Goal: Transaction & Acquisition: Purchase product/service

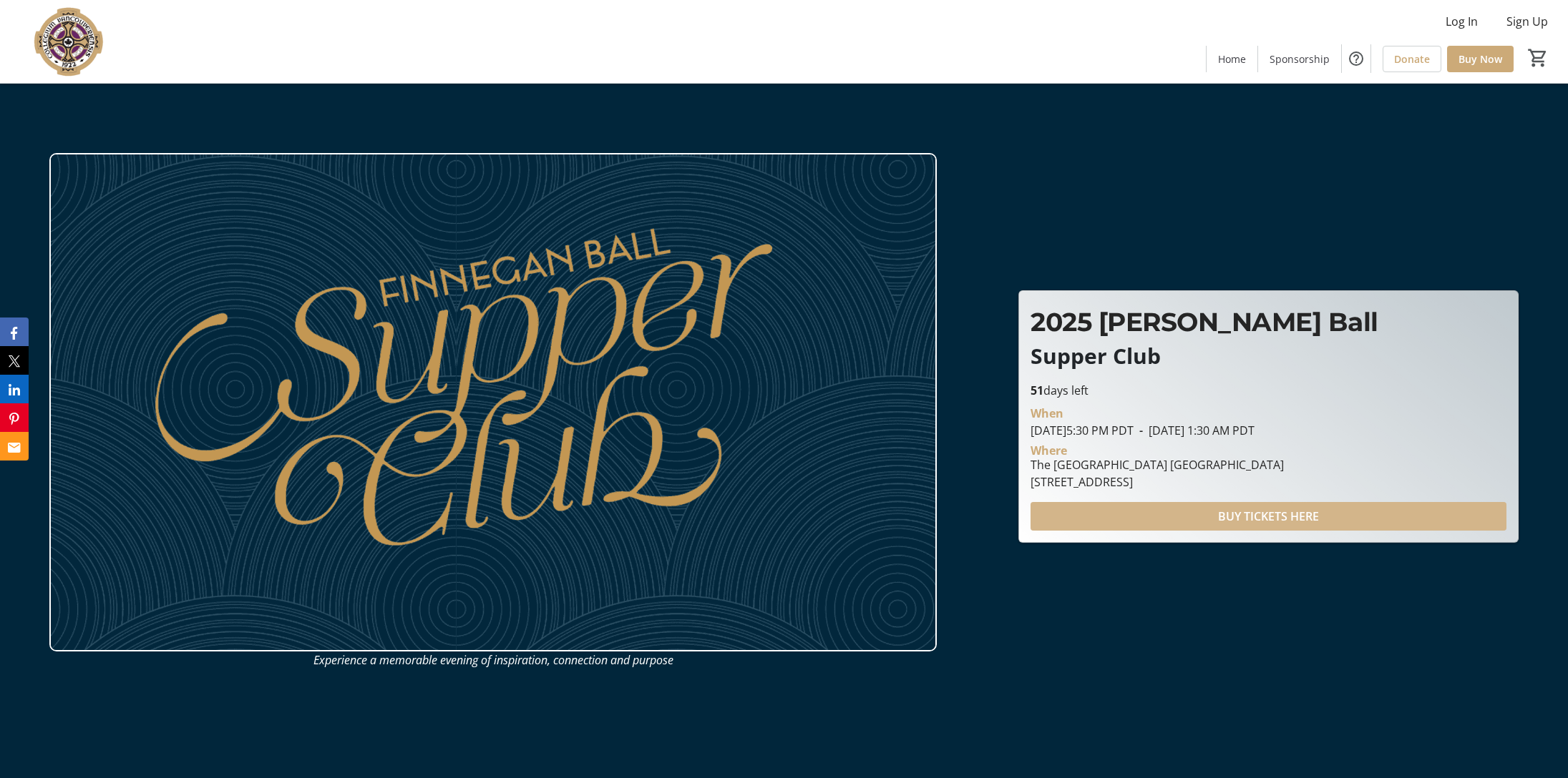
click at [1239, 510] on span "BUY TICKETS HERE" at bounding box center [1268, 516] width 101 height 17
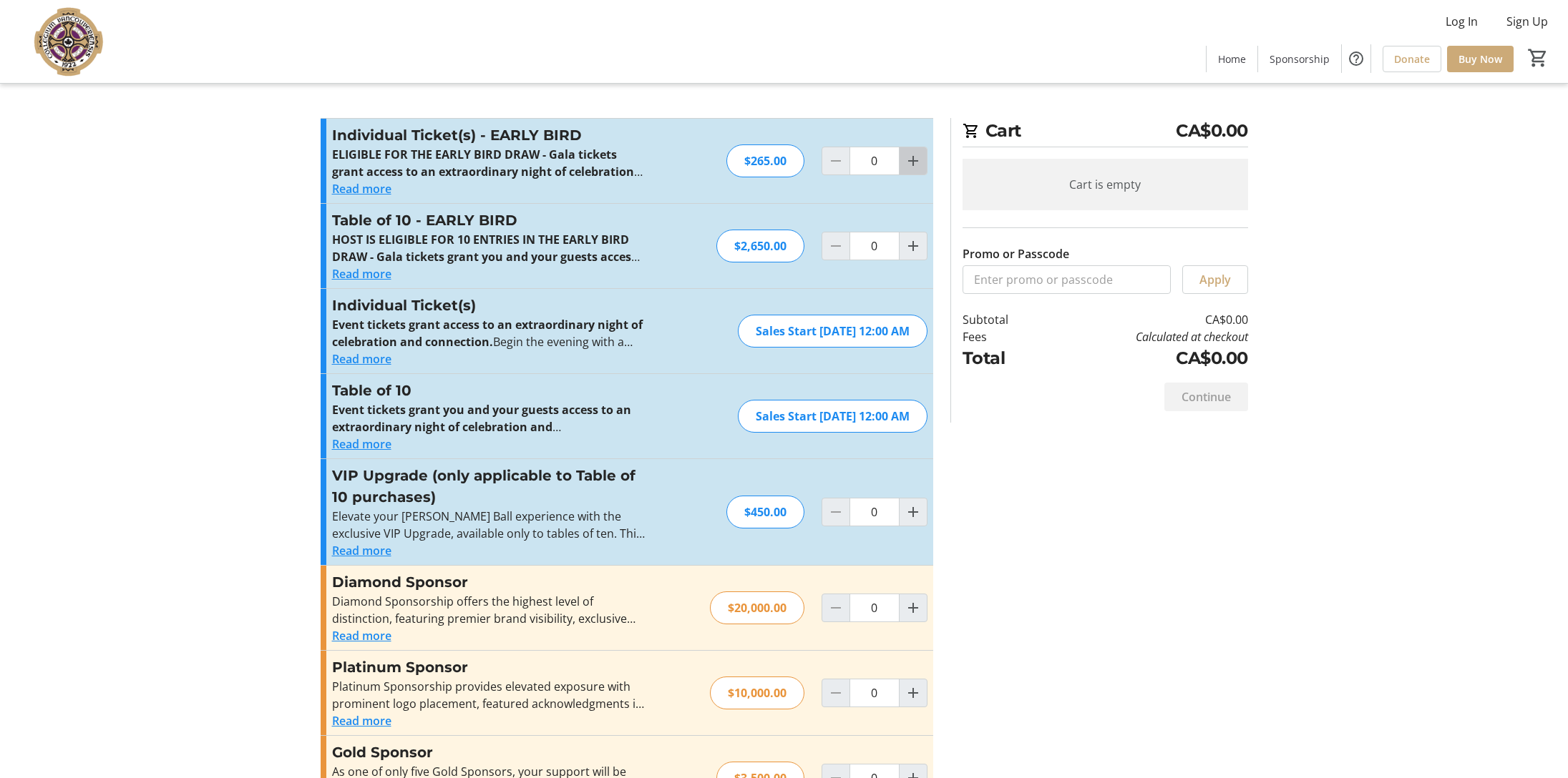
click at [910, 159] on mat-icon "Increment by one" at bounding box center [913, 161] width 17 height 17
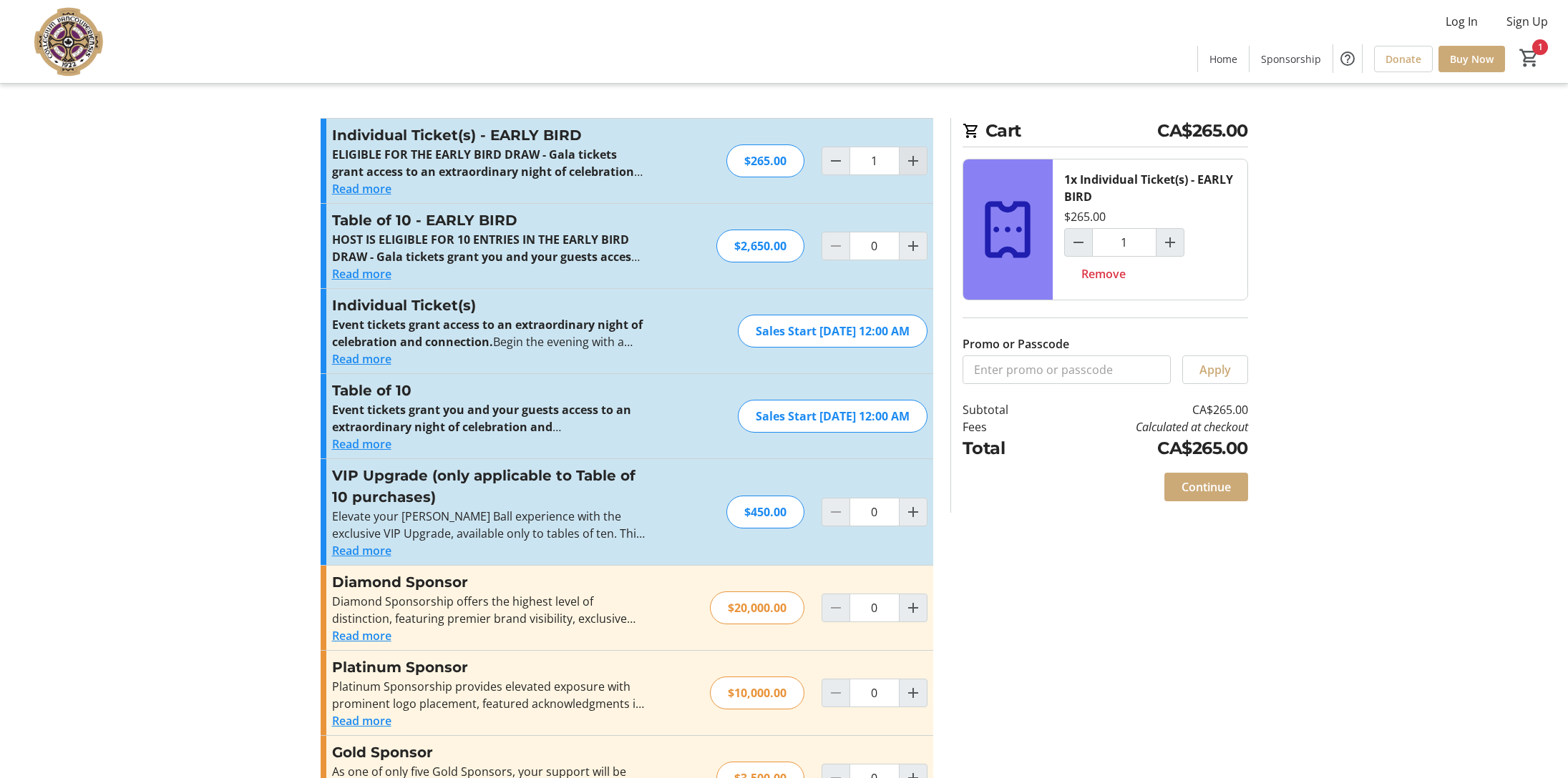
click at [910, 159] on mat-icon "Increment by one" at bounding box center [913, 161] width 17 height 17
type input "2"
click at [1205, 485] on span "Continue" at bounding box center [1206, 487] width 50 height 17
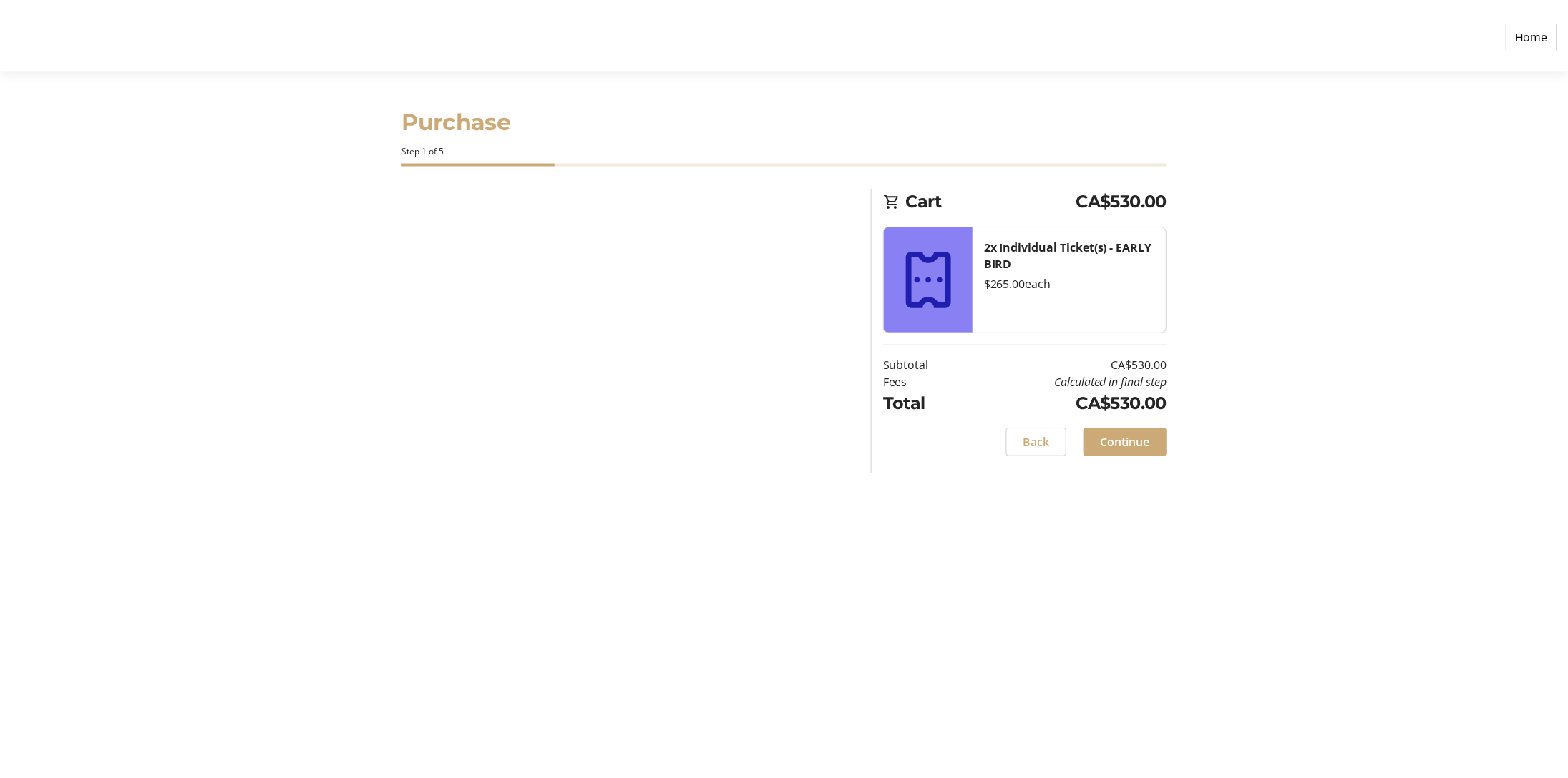
select select
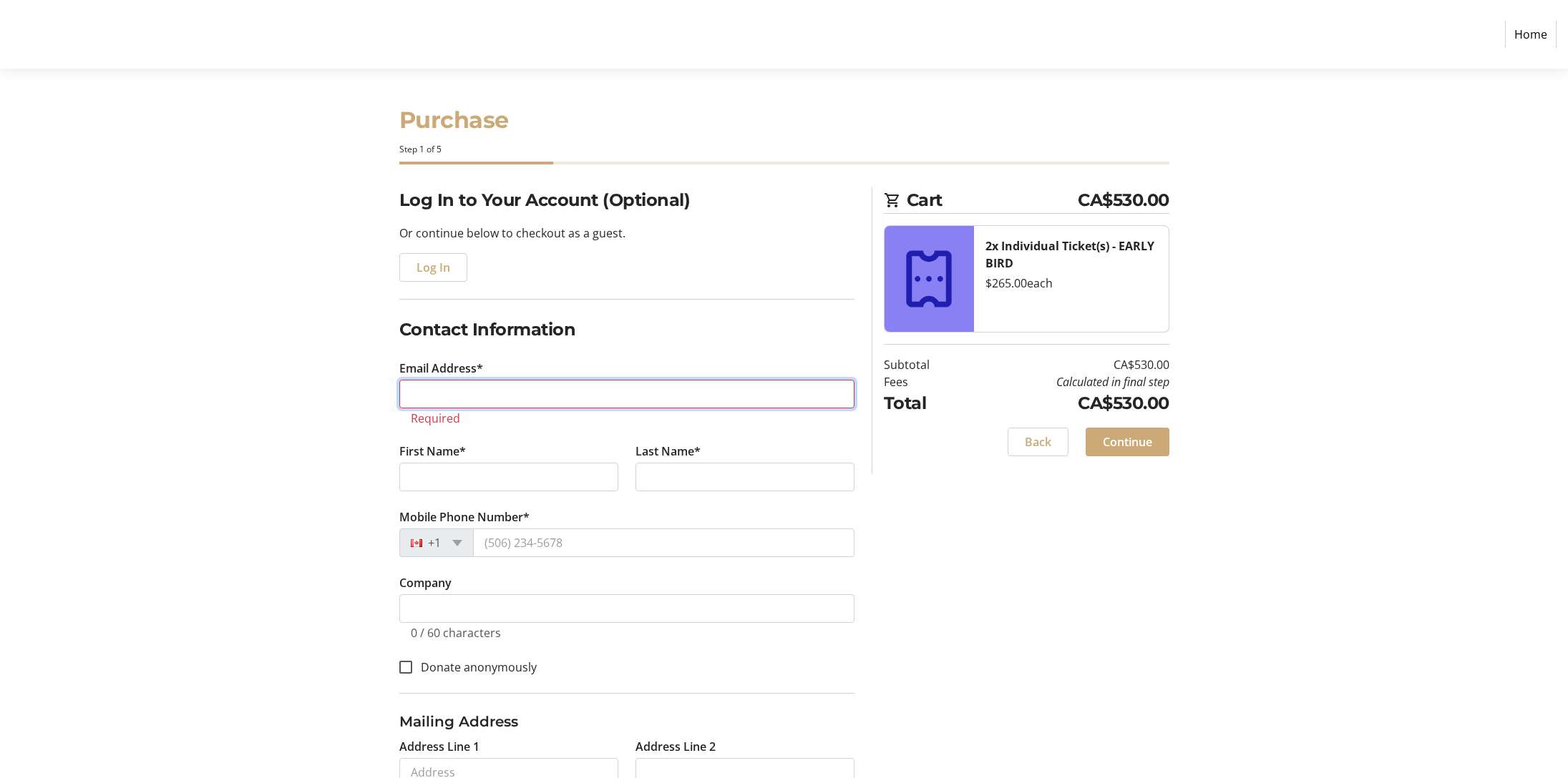
type input "[PERSON_NAME][EMAIL_ADDRESS][PERSON_NAME][DOMAIN_NAME]"
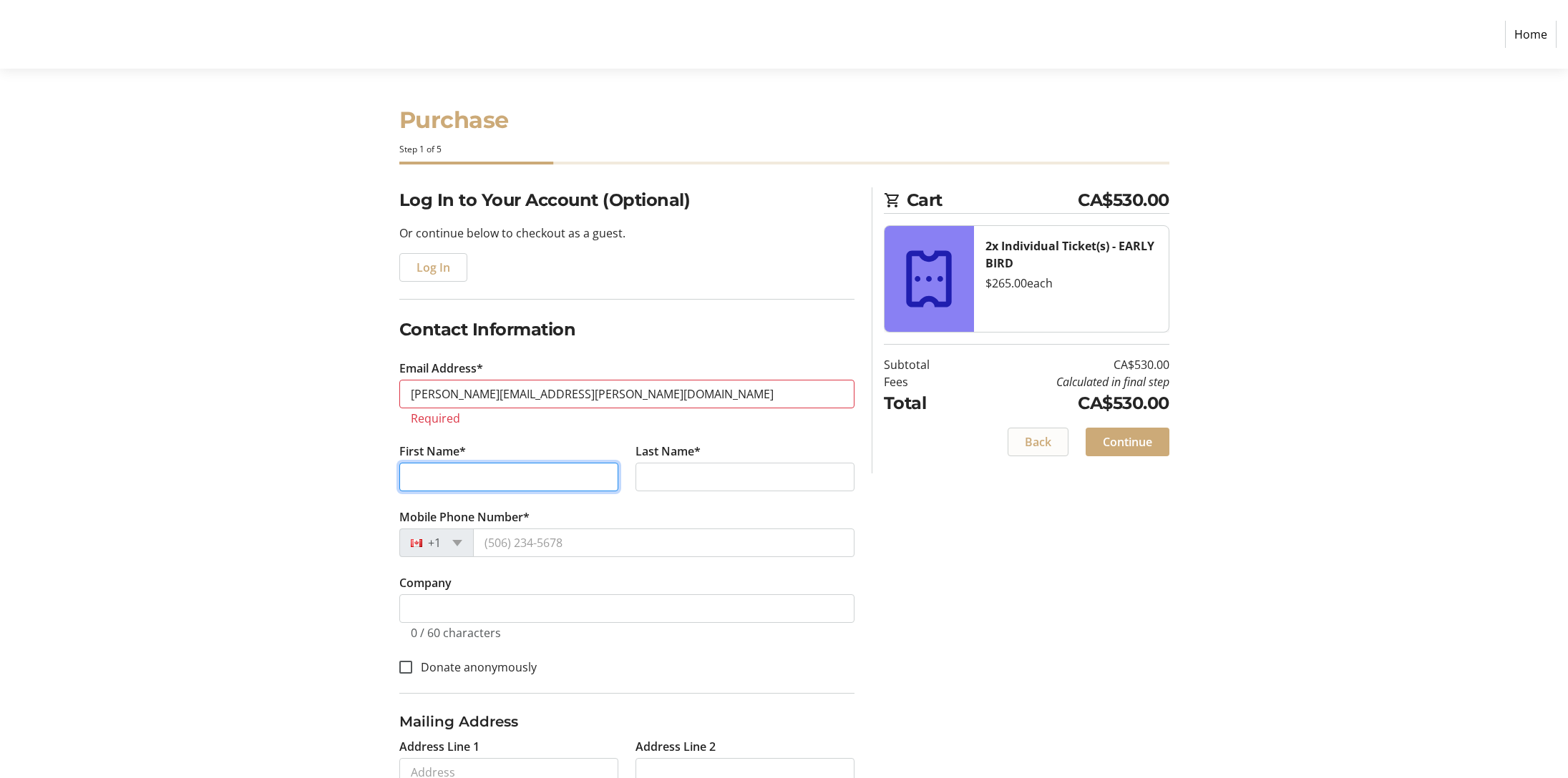
type input "[PERSON_NAME]"
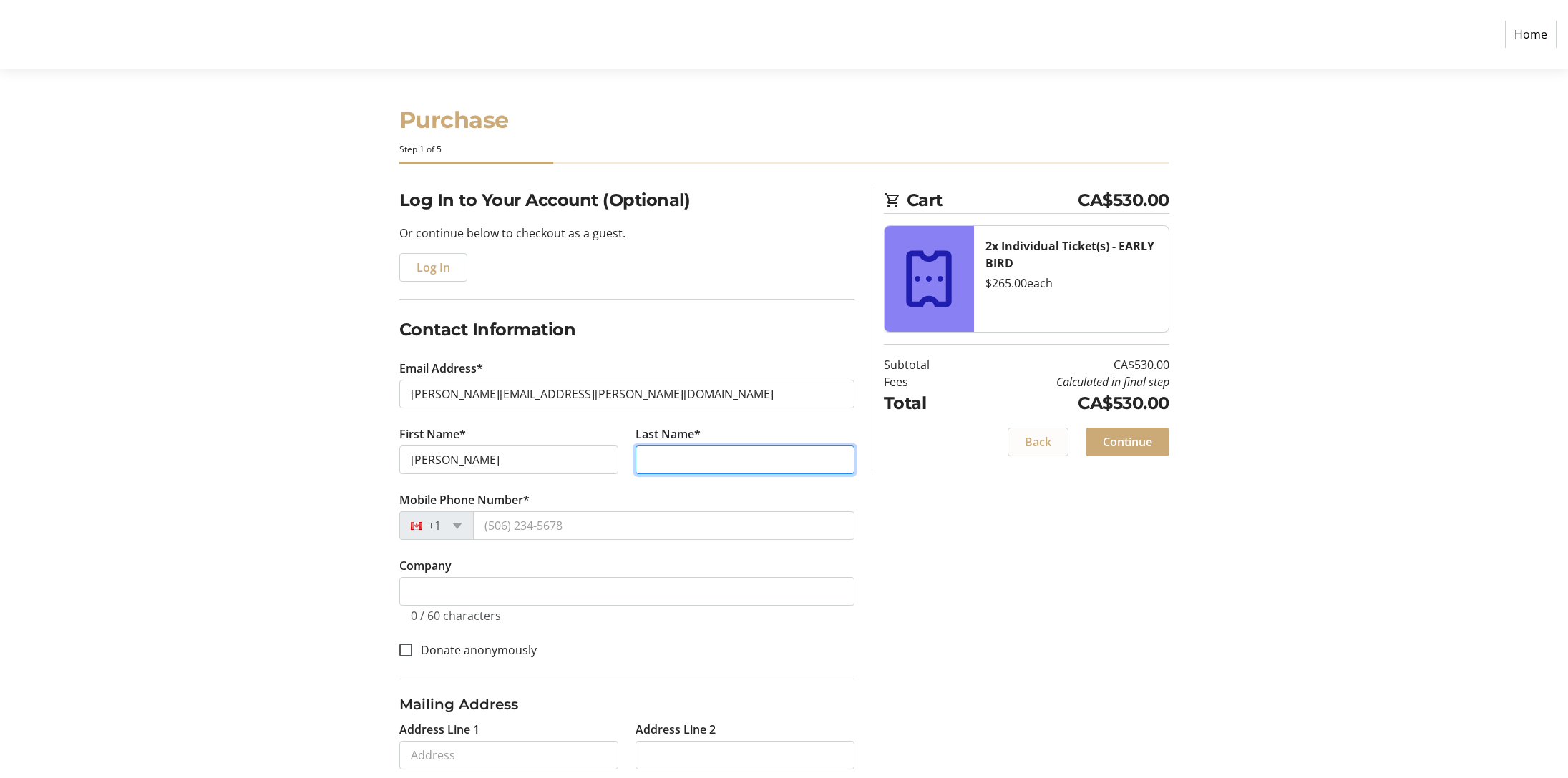
type input "Jagger"
click at [286, 481] on section "Purchase Step 1 of 5 Cart CA$530.00 2x Individual Ticket(s) - EARLY BIRD $265.0…" at bounding box center [784, 502] width 1568 height 867
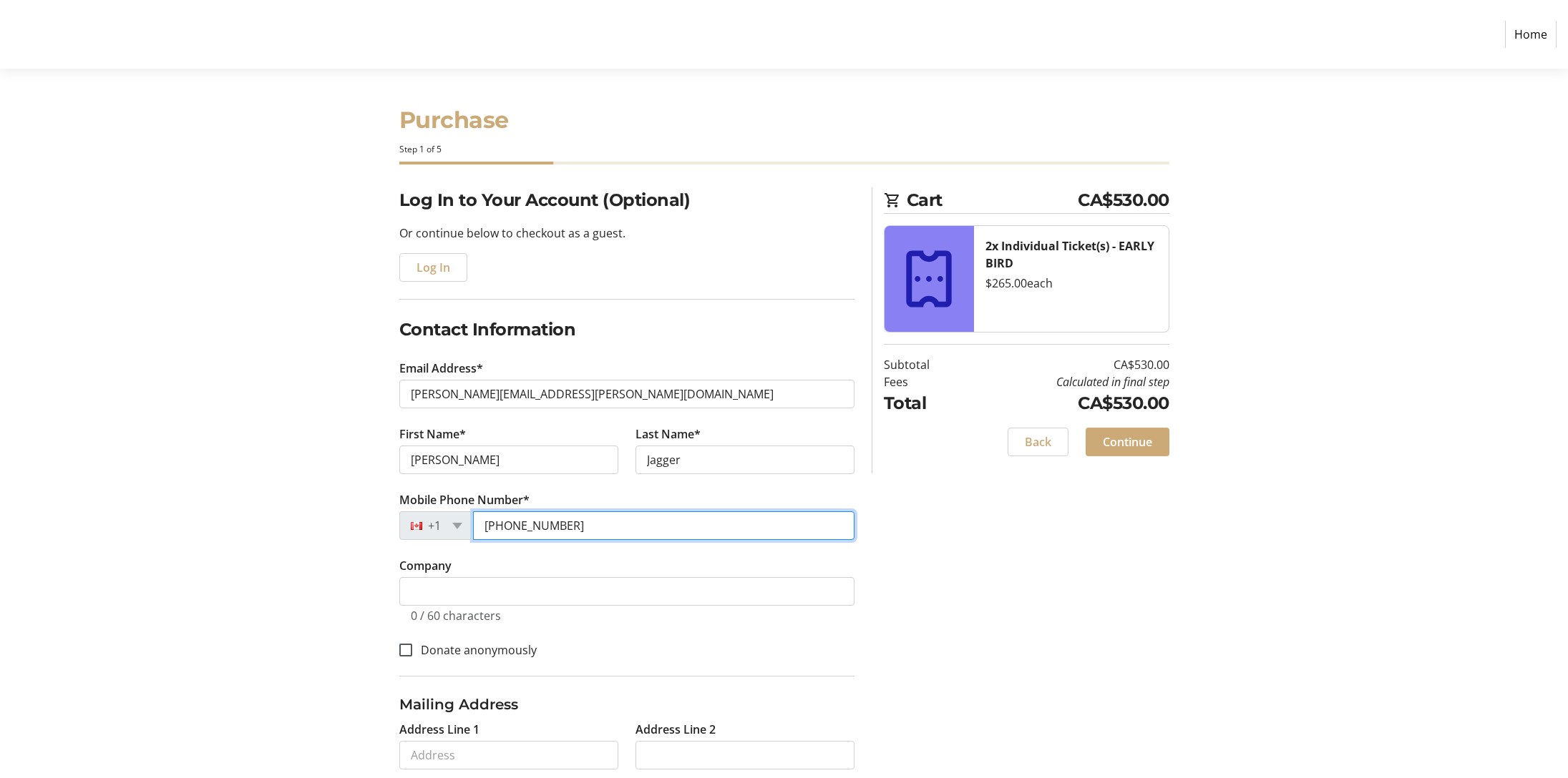
scroll to position [157, 0]
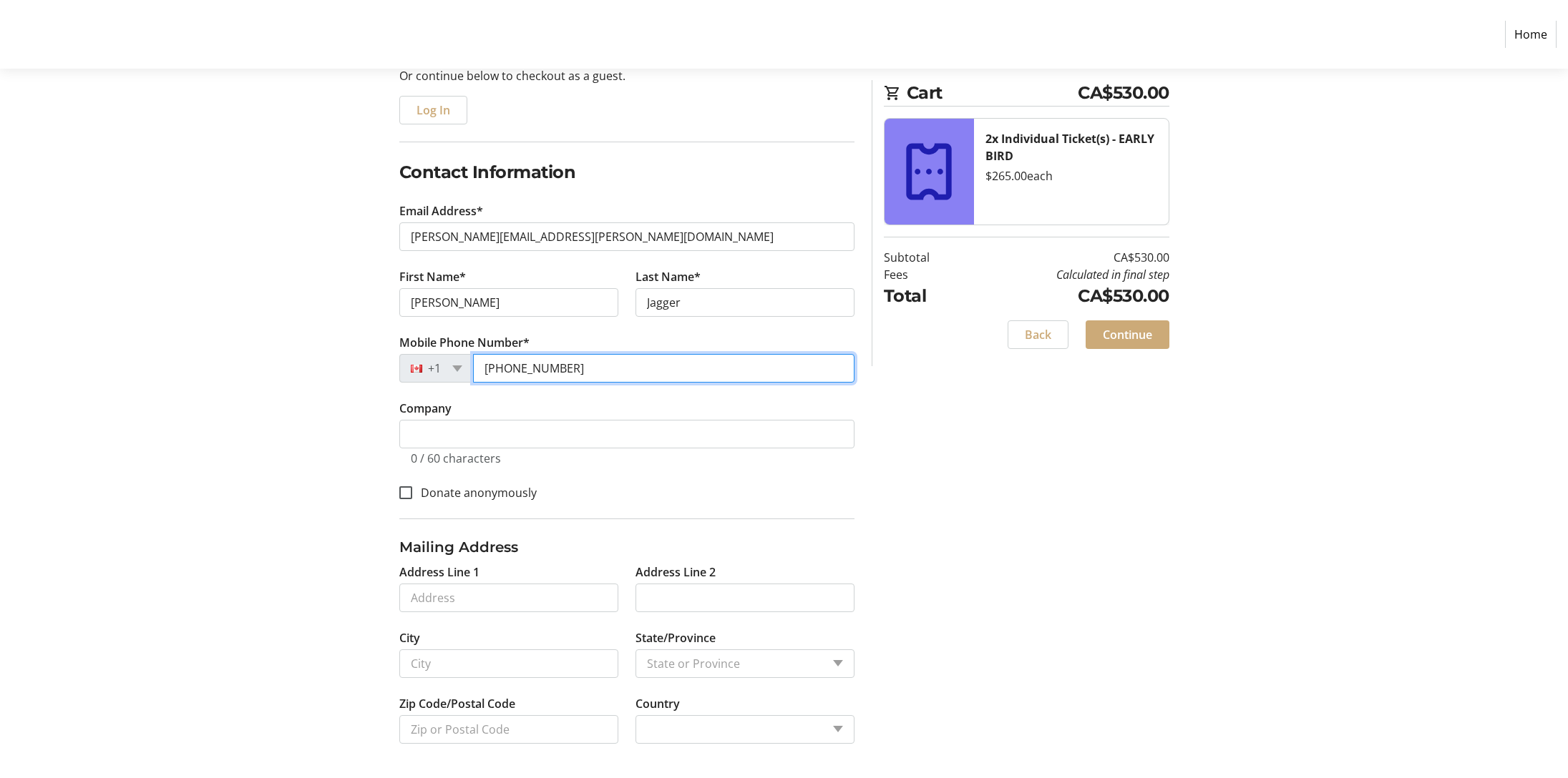
drag, startPoint x: 569, startPoint y: 365, endPoint x: 482, endPoint y: 367, distance: 87.0
click at [482, 367] on input "[PHONE_NUMBER]" at bounding box center [664, 368] width 381 height 29
type input "[PHONE_NUMBER]"
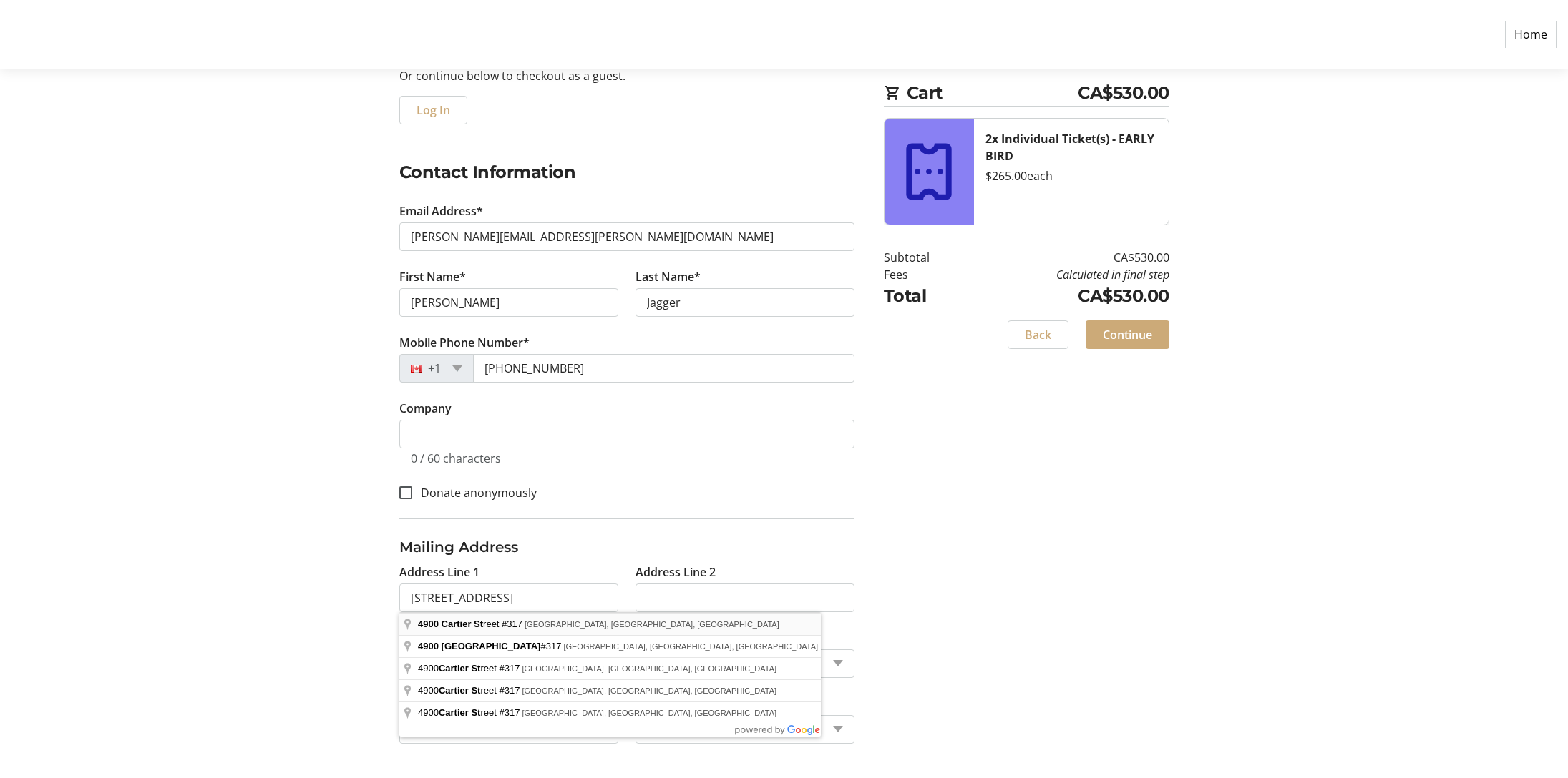
type input "[STREET_ADDRESS]"
type input "[GEOGRAPHIC_DATA]"
select select
type input "V6M 3B6"
select select "CA"
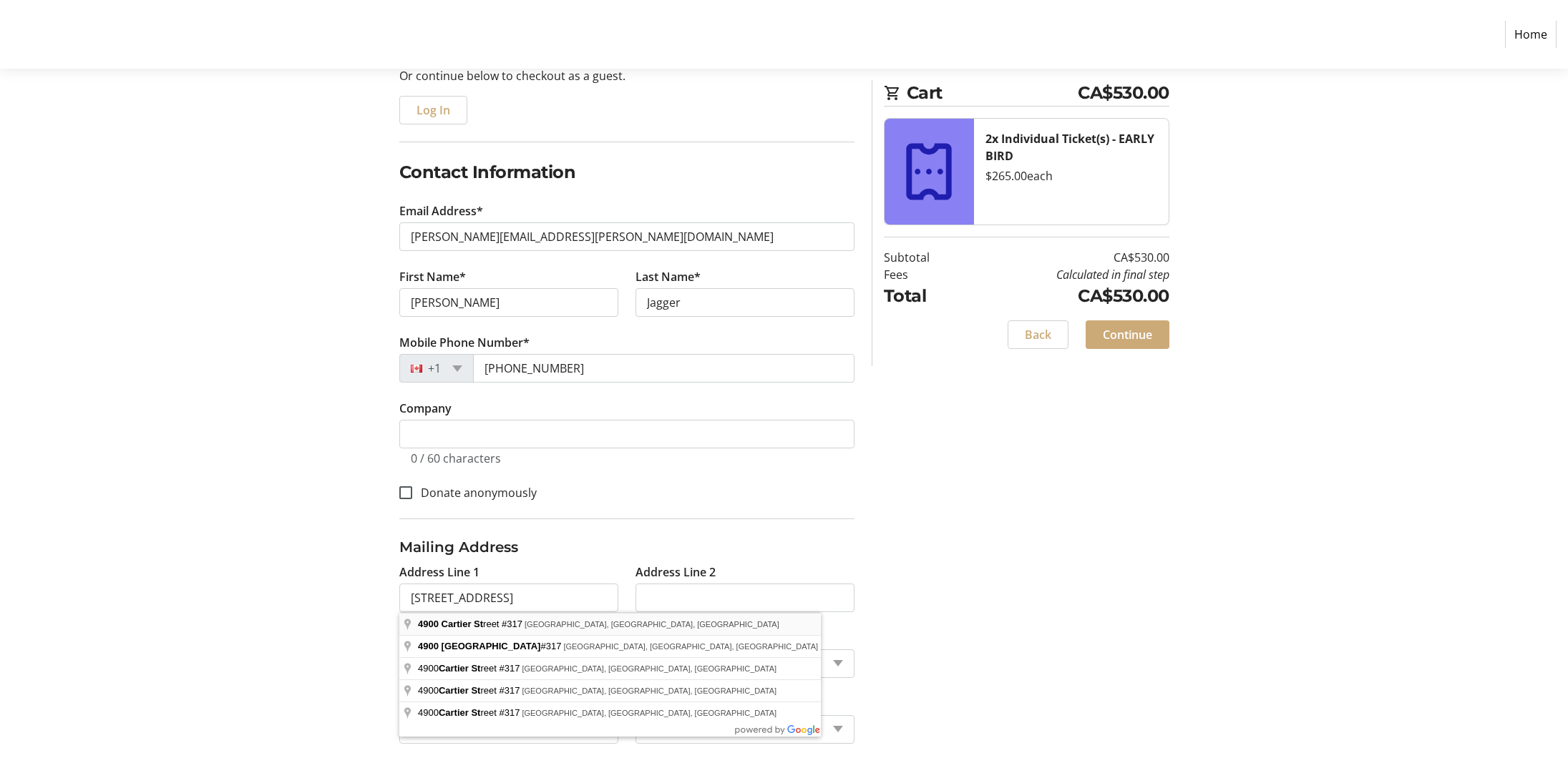
select select "BC"
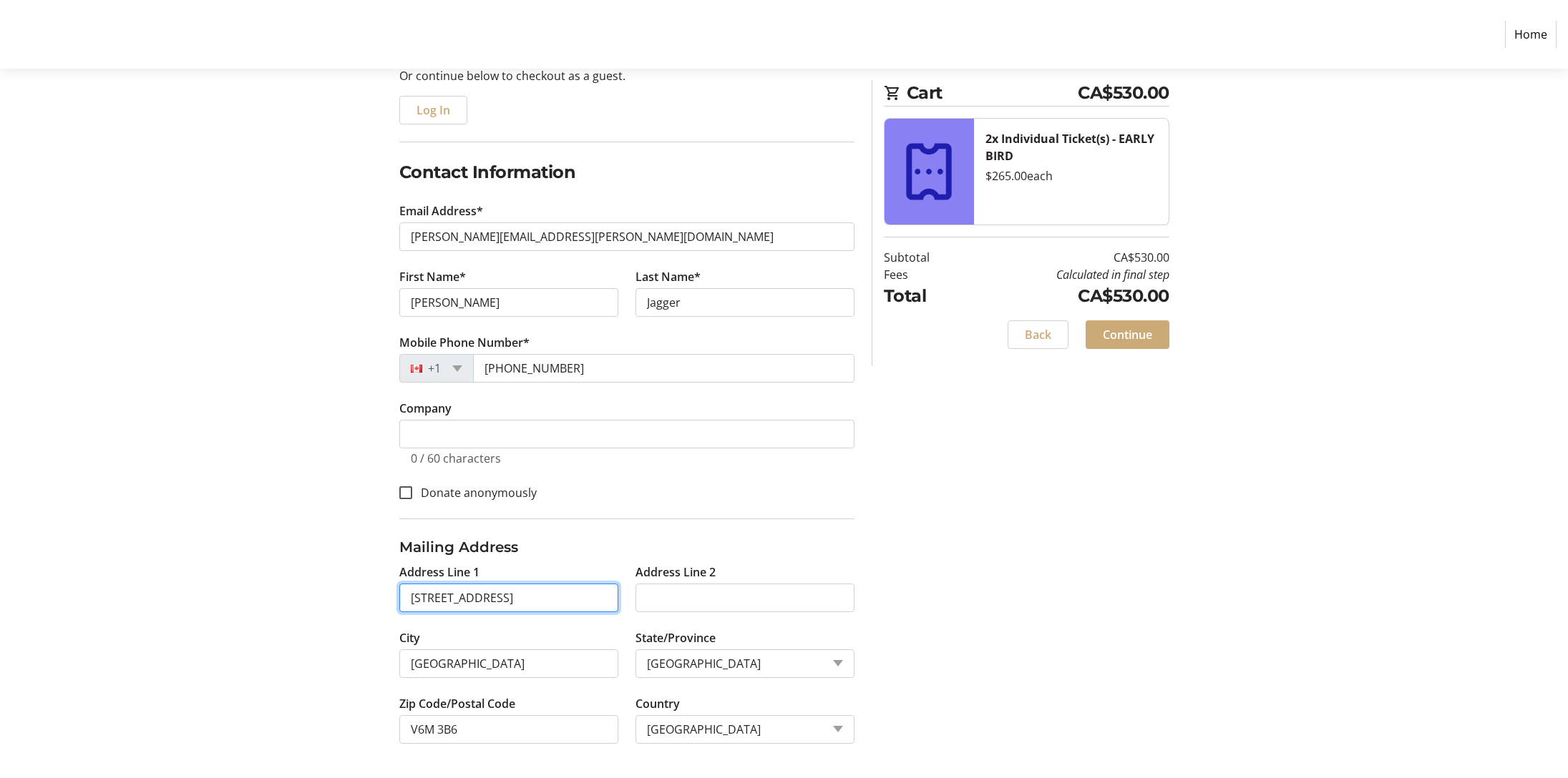
click at [408, 598] on input "[STREET_ADDRESS]" at bounding box center [509, 598] width 219 height 29
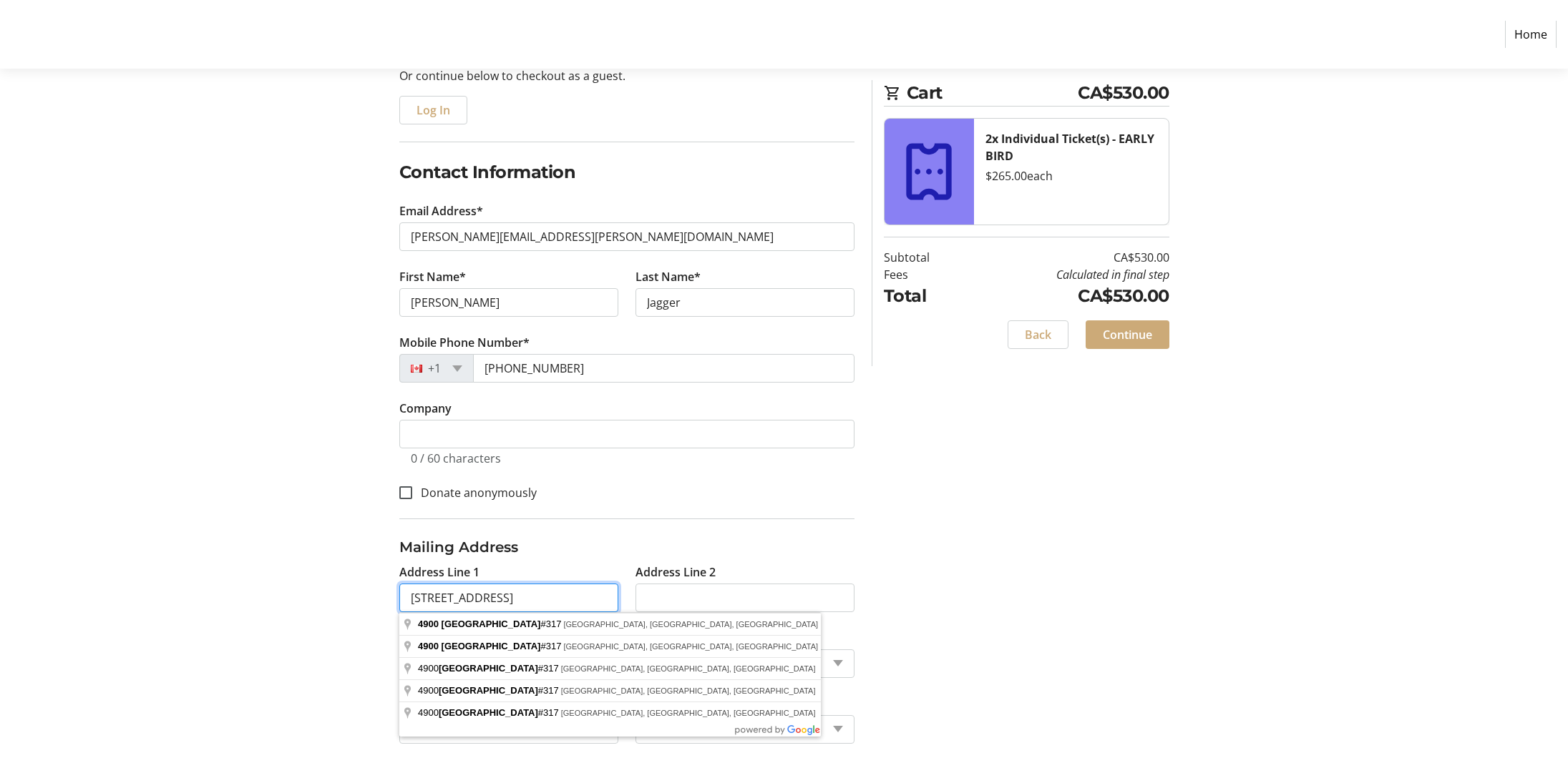
type input "[STREET_ADDRESS]"
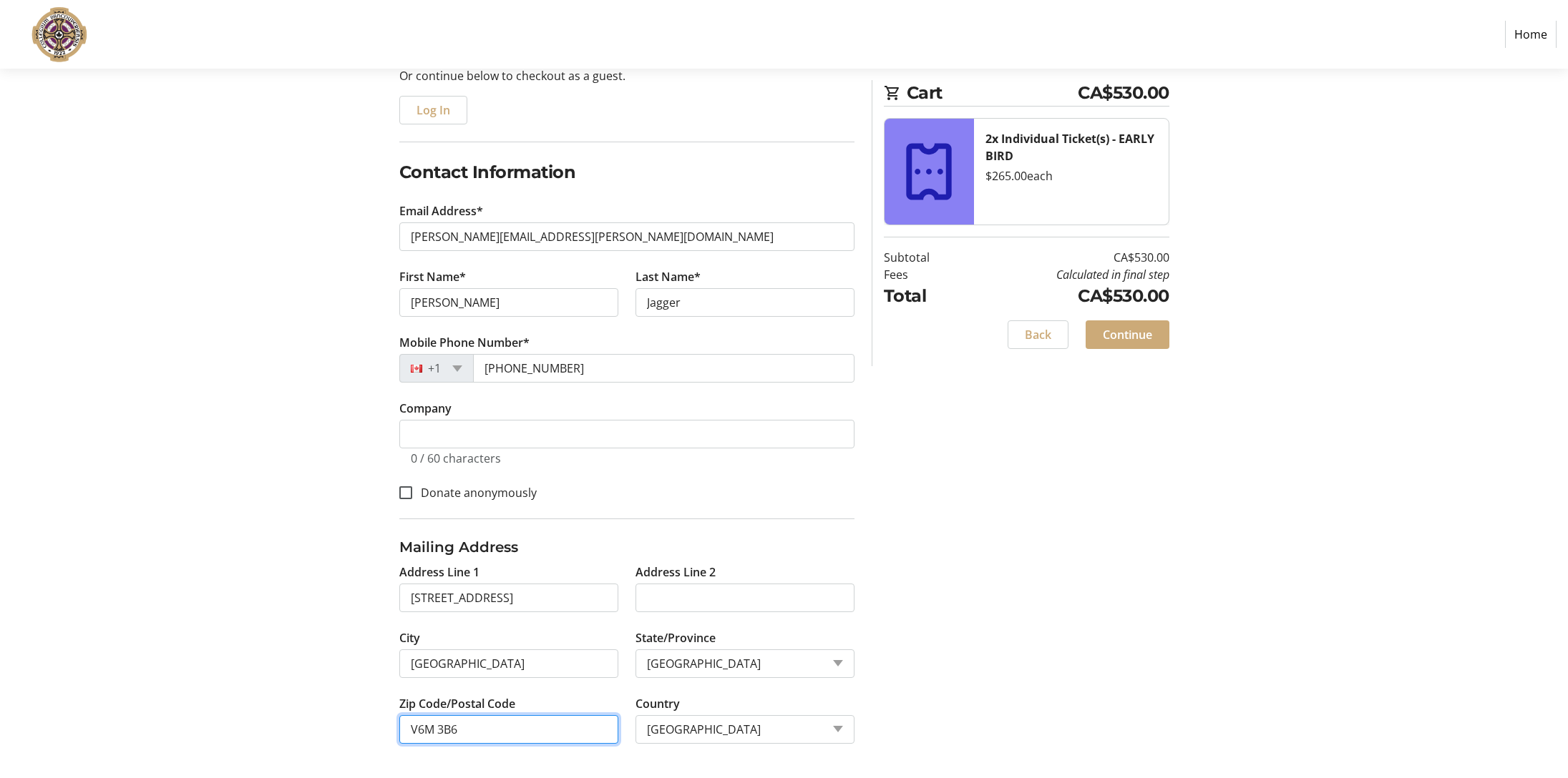
drag, startPoint x: 459, startPoint y: 729, endPoint x: 439, endPoint y: 728, distance: 20.0
type input "V6M 4H2"
click at [1128, 333] on span "Continue" at bounding box center [1127, 334] width 50 height 17
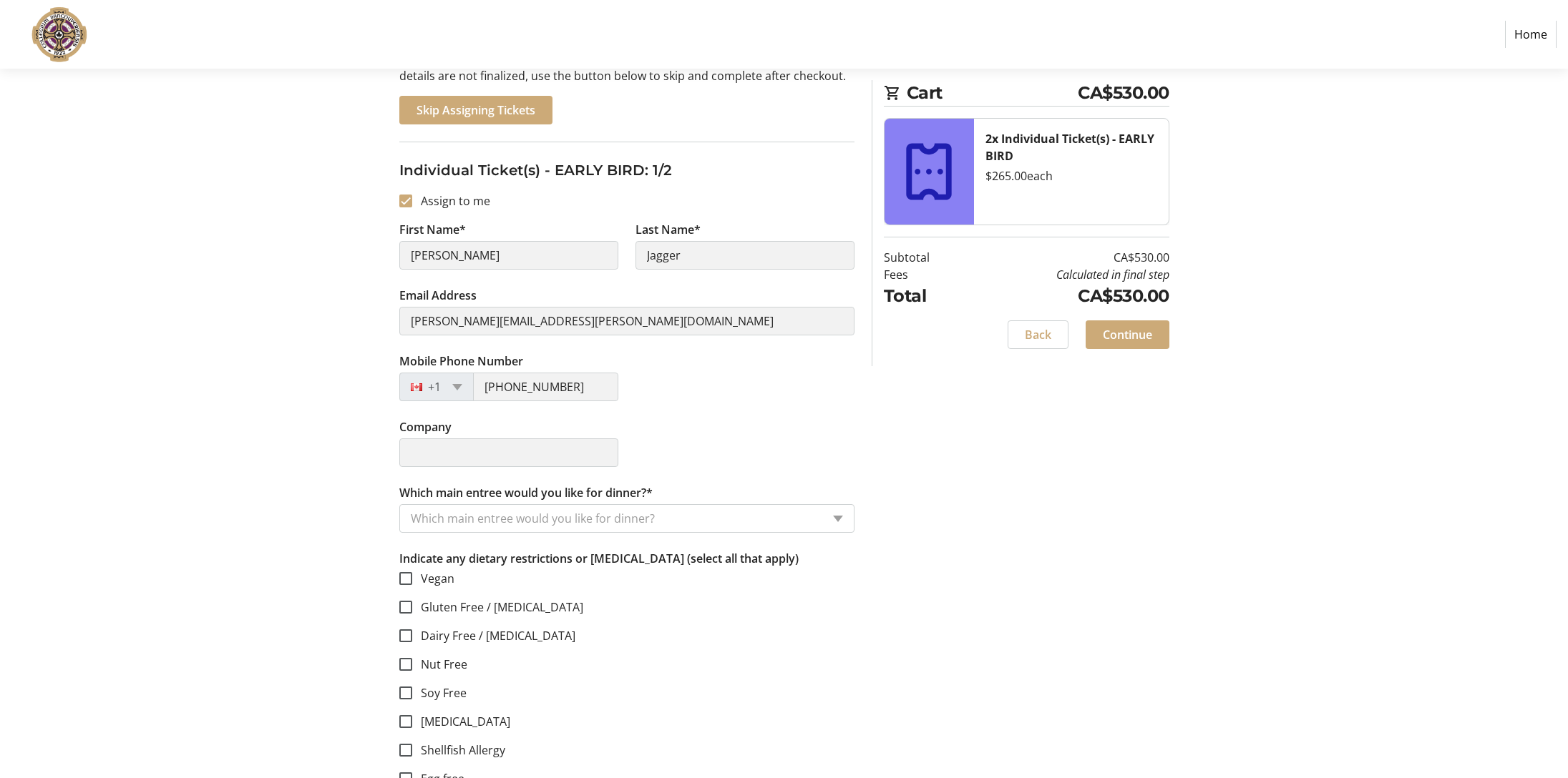
scroll to position [302, 0]
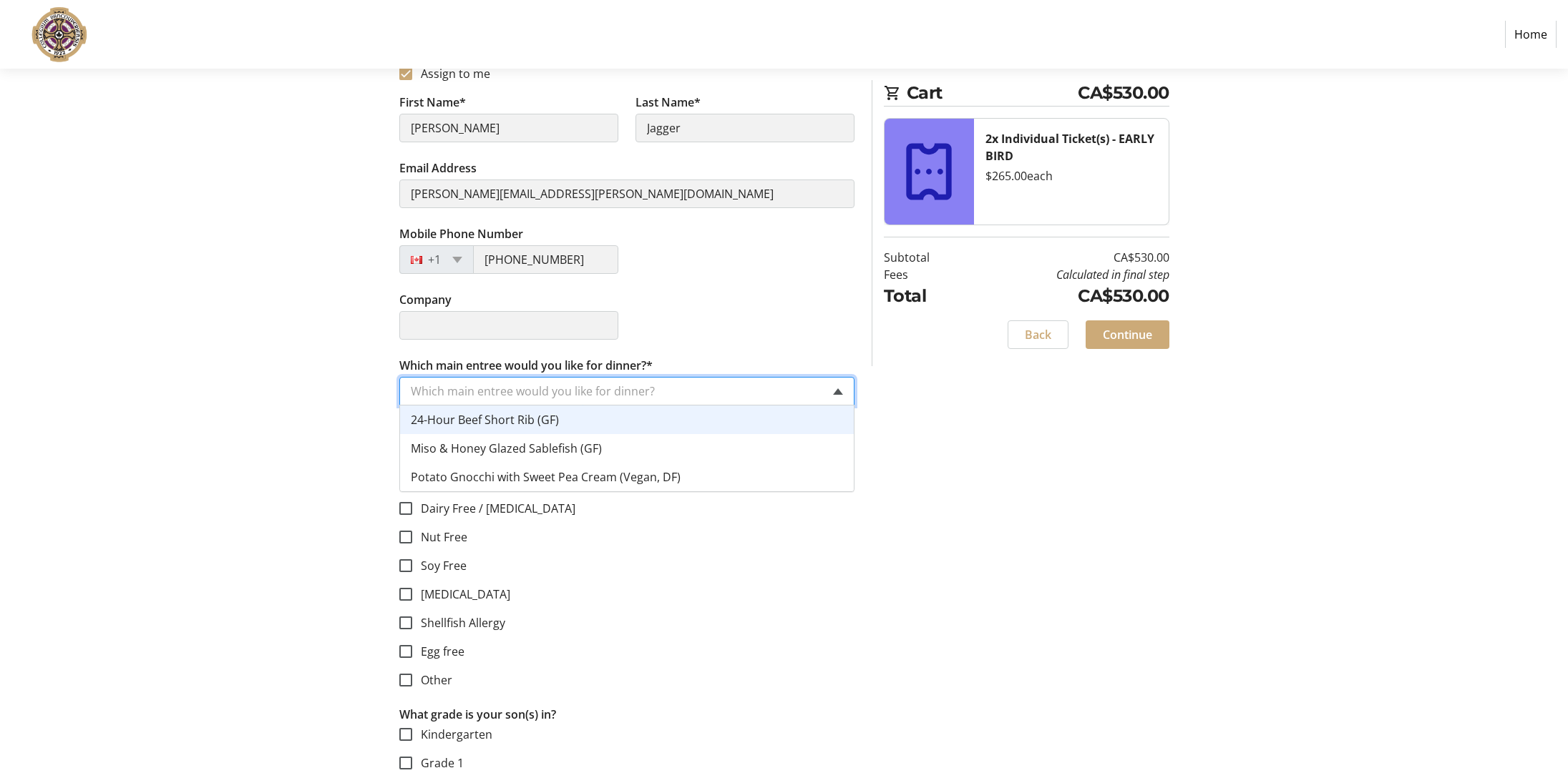
click at [835, 390] on span at bounding box center [838, 391] width 10 height 7
click at [673, 416] on div "24-Hour Beef Short Rib (GF)" at bounding box center [627, 419] width 454 height 29
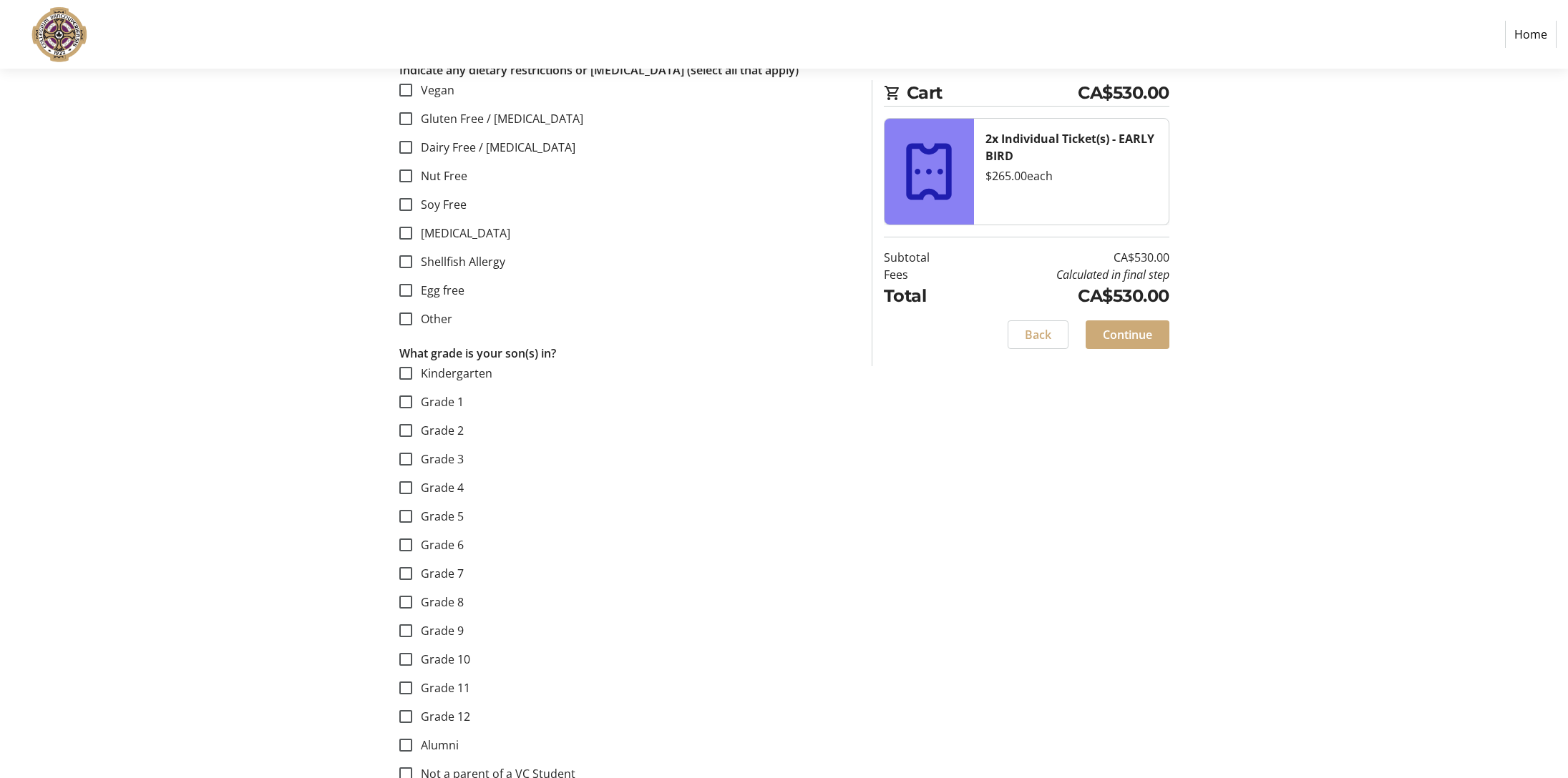
scroll to position [864, 0]
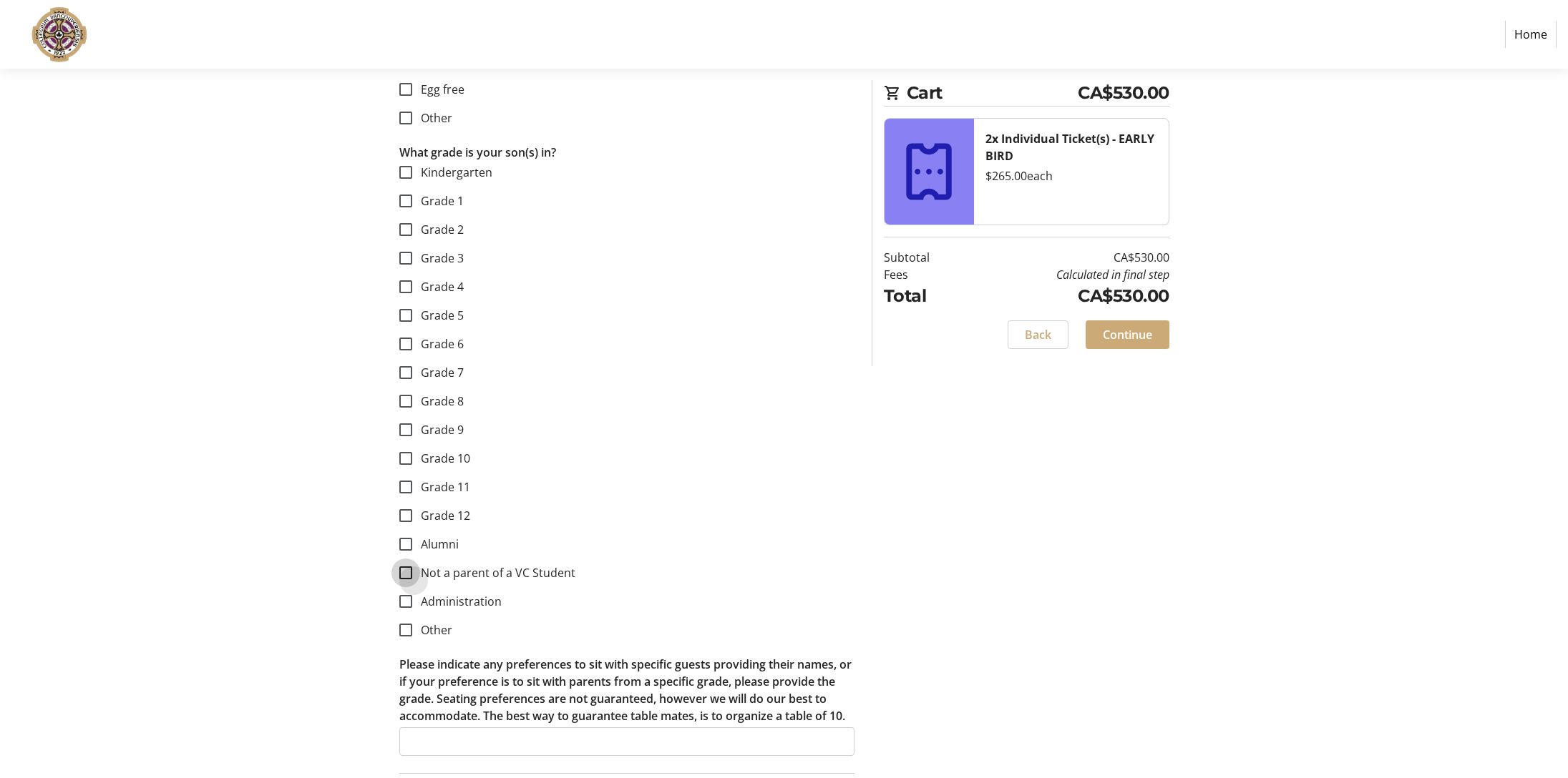
click at [406, 573] on input "Not a parent of a VC Student" at bounding box center [406, 572] width 13 height 13
click at [411, 571] on input "Not a parent of a VC Student" at bounding box center [406, 572] width 13 height 13
checkbox input "false"
click at [408, 628] on input "Other" at bounding box center [406, 630] width 13 height 13
checkbox input "true"
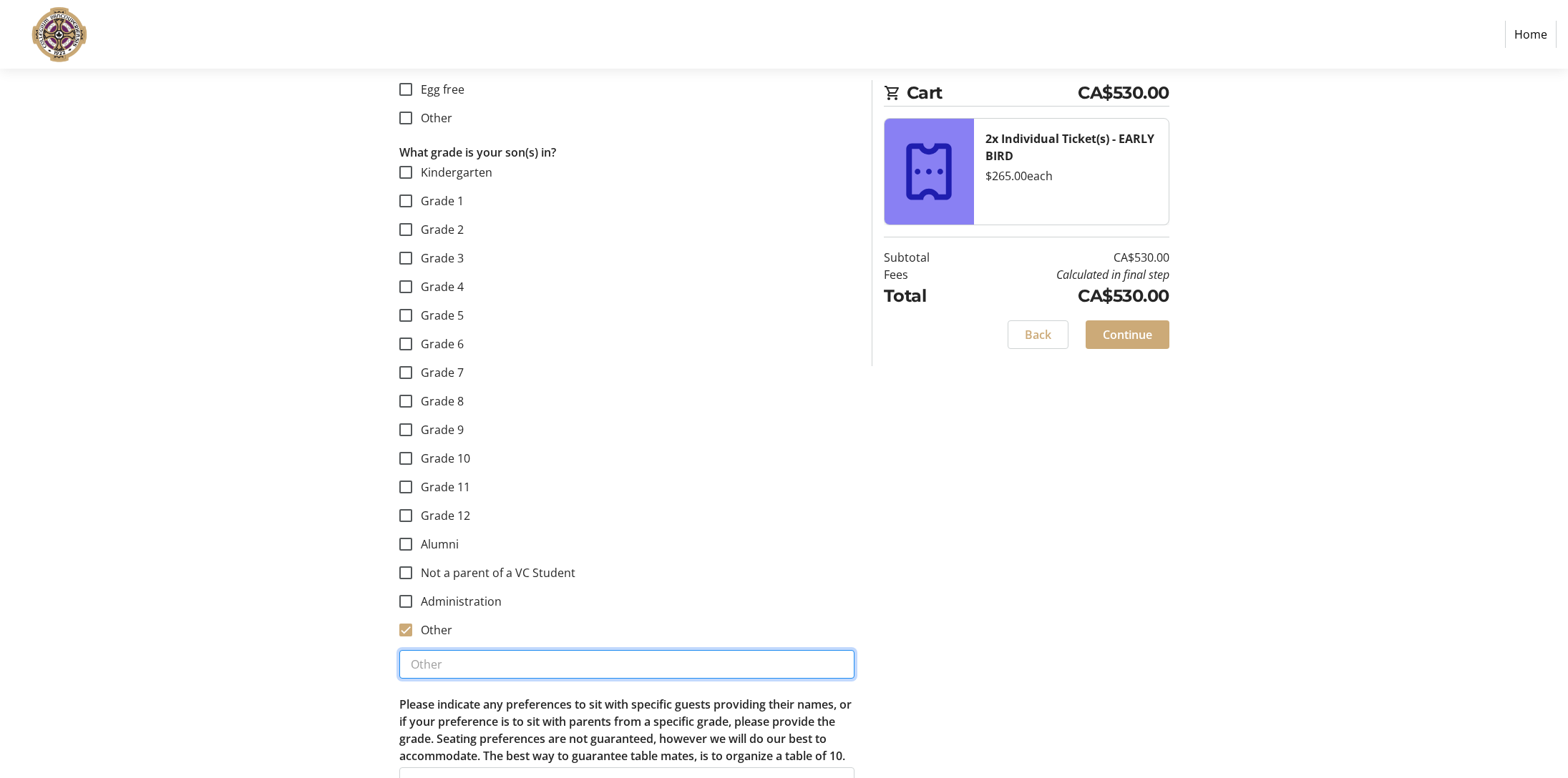
click at [428, 665] on input "text" at bounding box center [627, 664] width 455 height 29
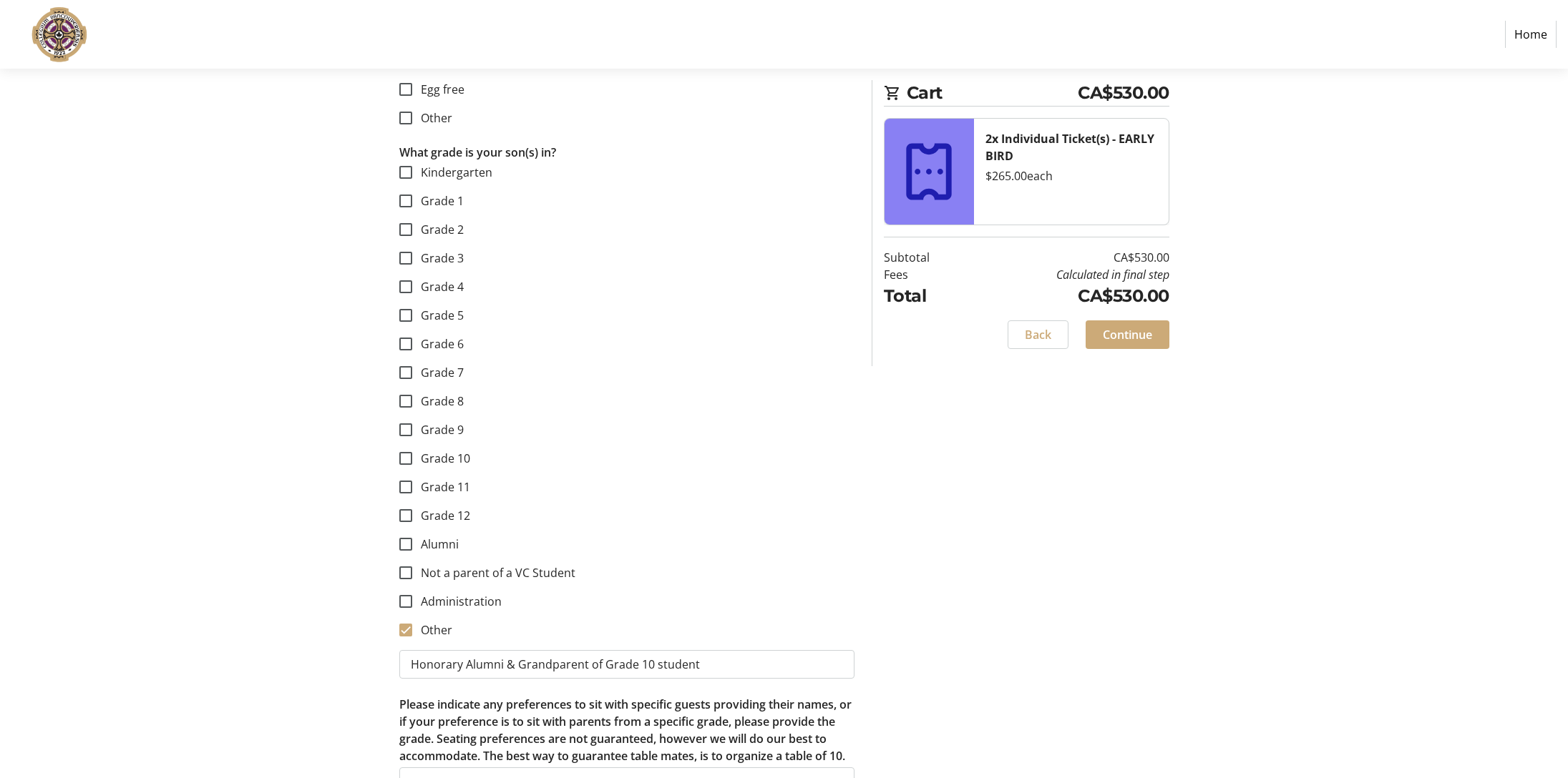
click at [331, 606] on div "Assign Tickets Enter details for each attendee so that they receive their ticke…" at bounding box center [784, 728] width 945 height 2810
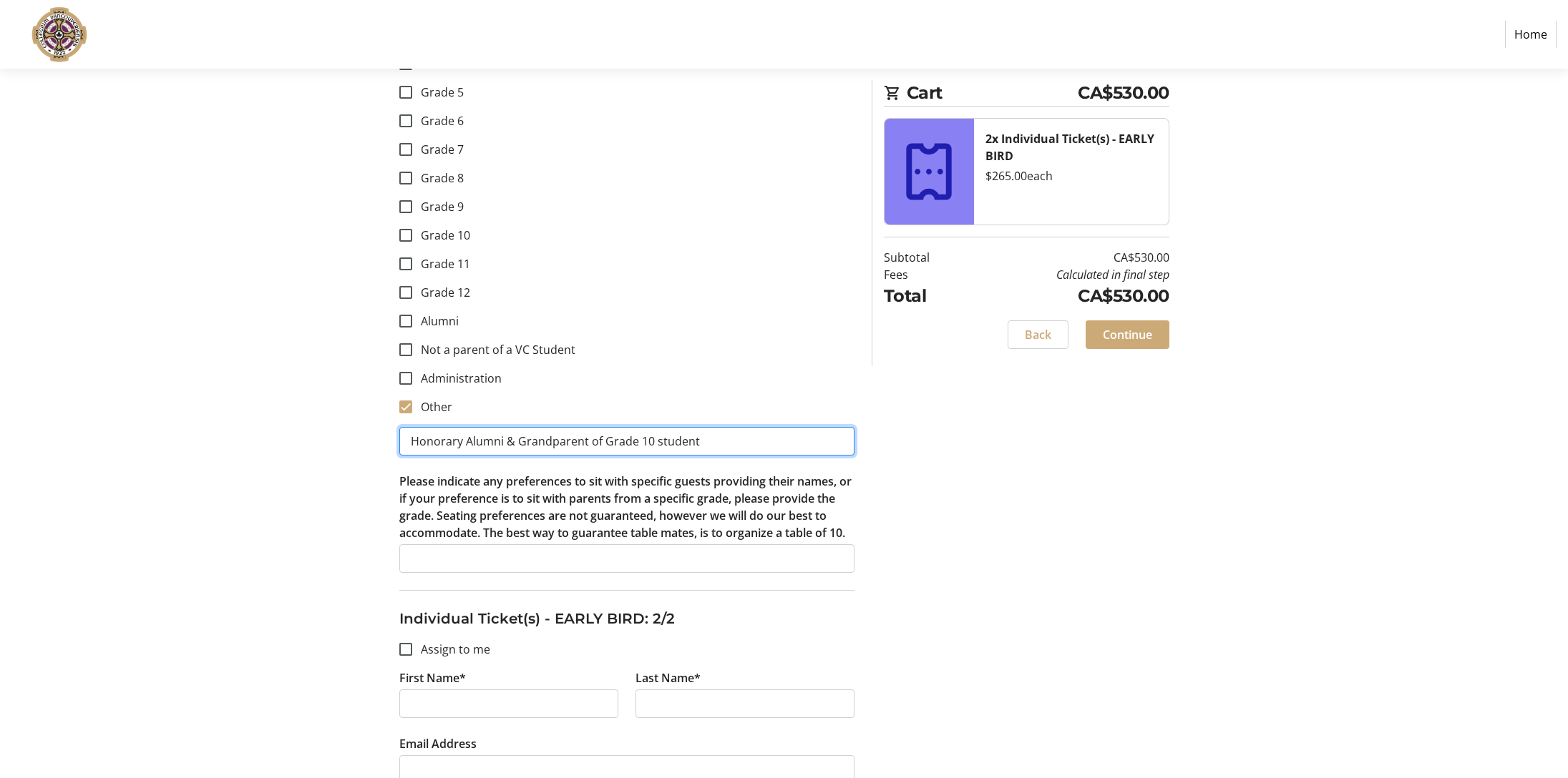
drag, startPoint x: 491, startPoint y: 444, endPoint x: 501, endPoint y: 442, distance: 10.2
click at [501, 442] on input "Honorary Alumni & Grandparent of Grade 10 student" at bounding box center [627, 441] width 455 height 29
type input "Honorary Alum & Grandparent of Grade 10 student"
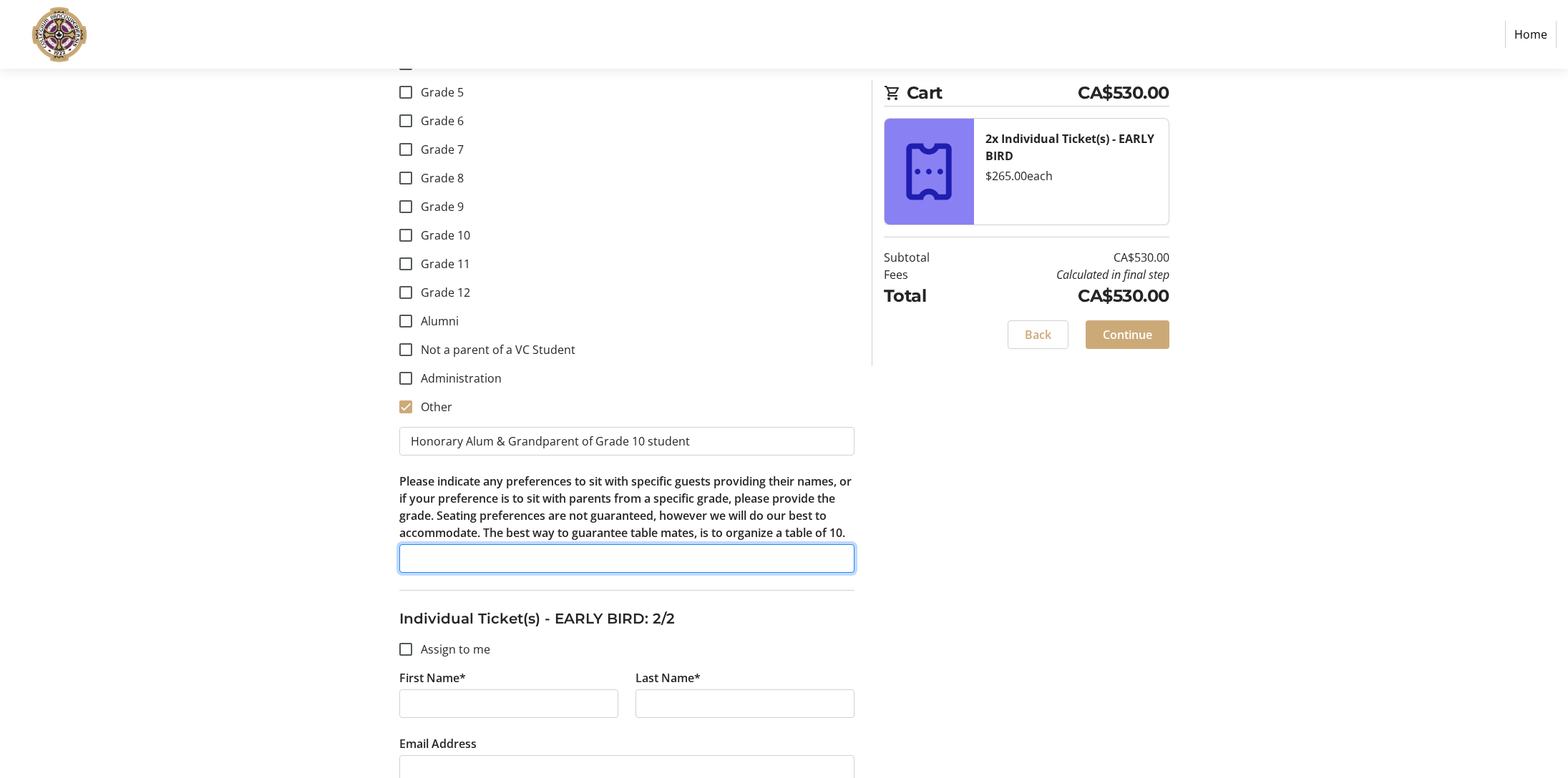
drag, startPoint x: 420, startPoint y: 557, endPoint x: 434, endPoint y: 568, distance: 17.8
click at [420, 557] on input "Please indicate any preferences to sit with specific guests providing their nam…" at bounding box center [627, 559] width 455 height 29
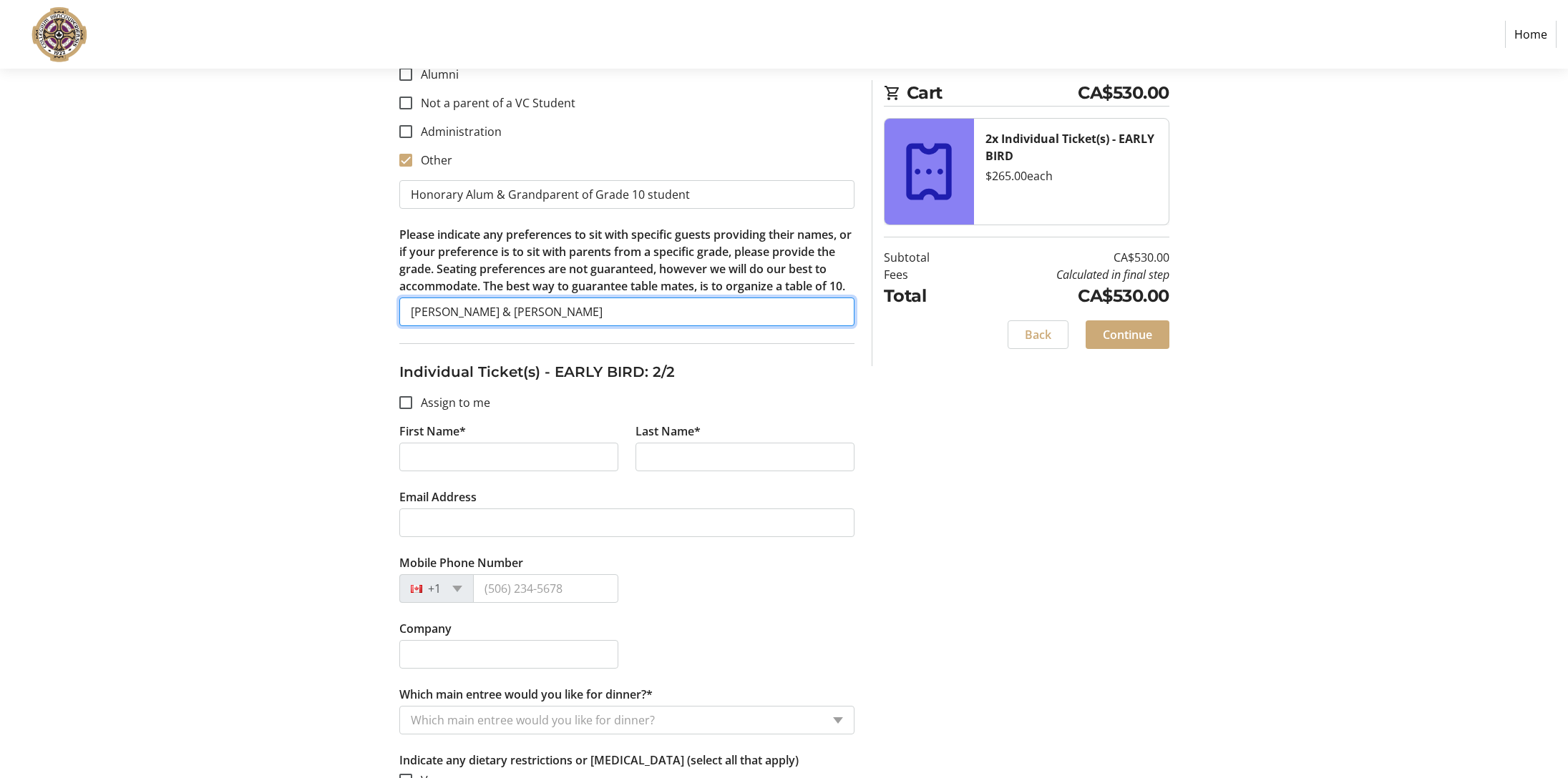
type input "[PERSON_NAME] & [PERSON_NAME]"
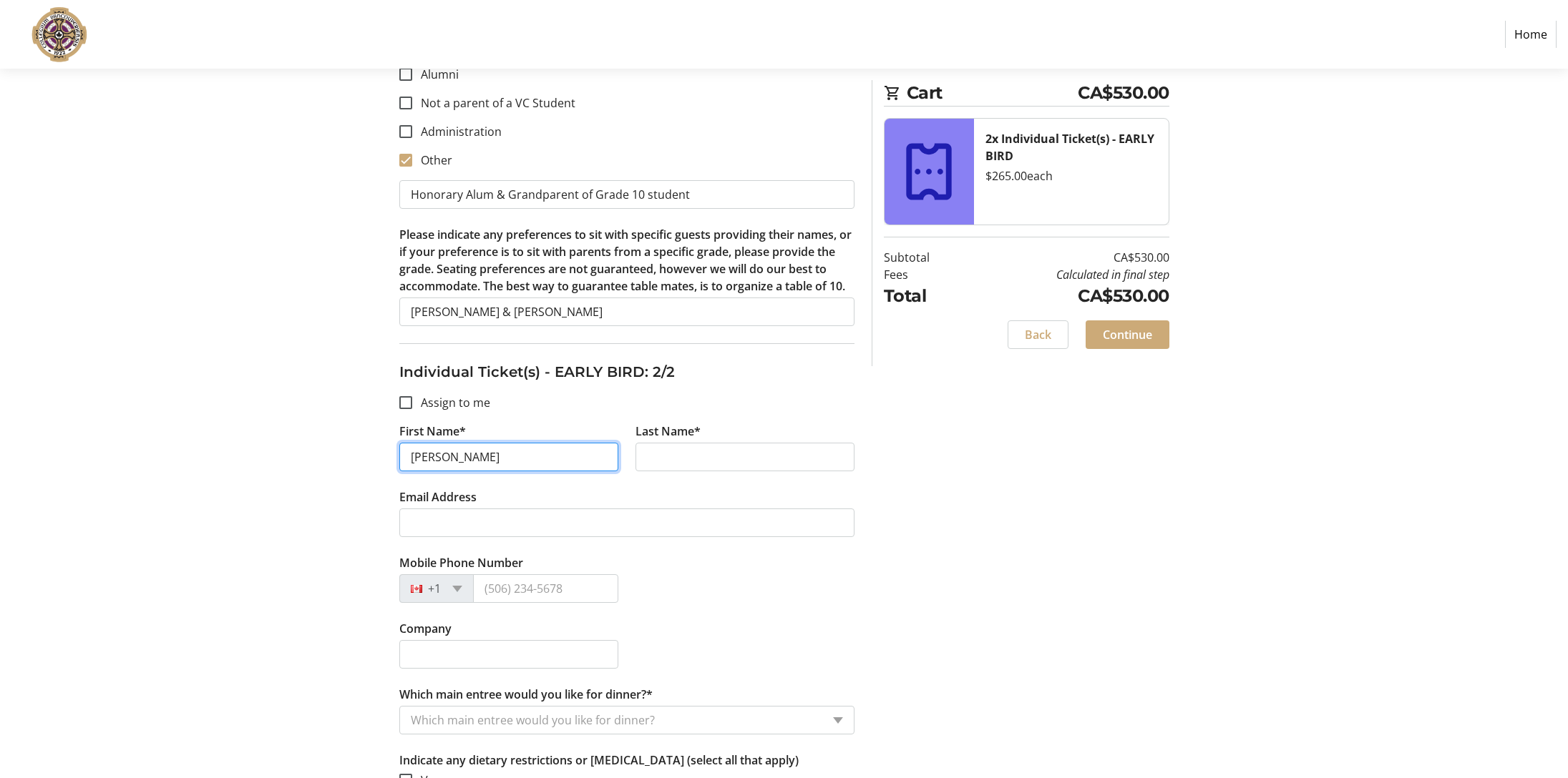
type input "[PERSON_NAME]"
type input "Jagger"
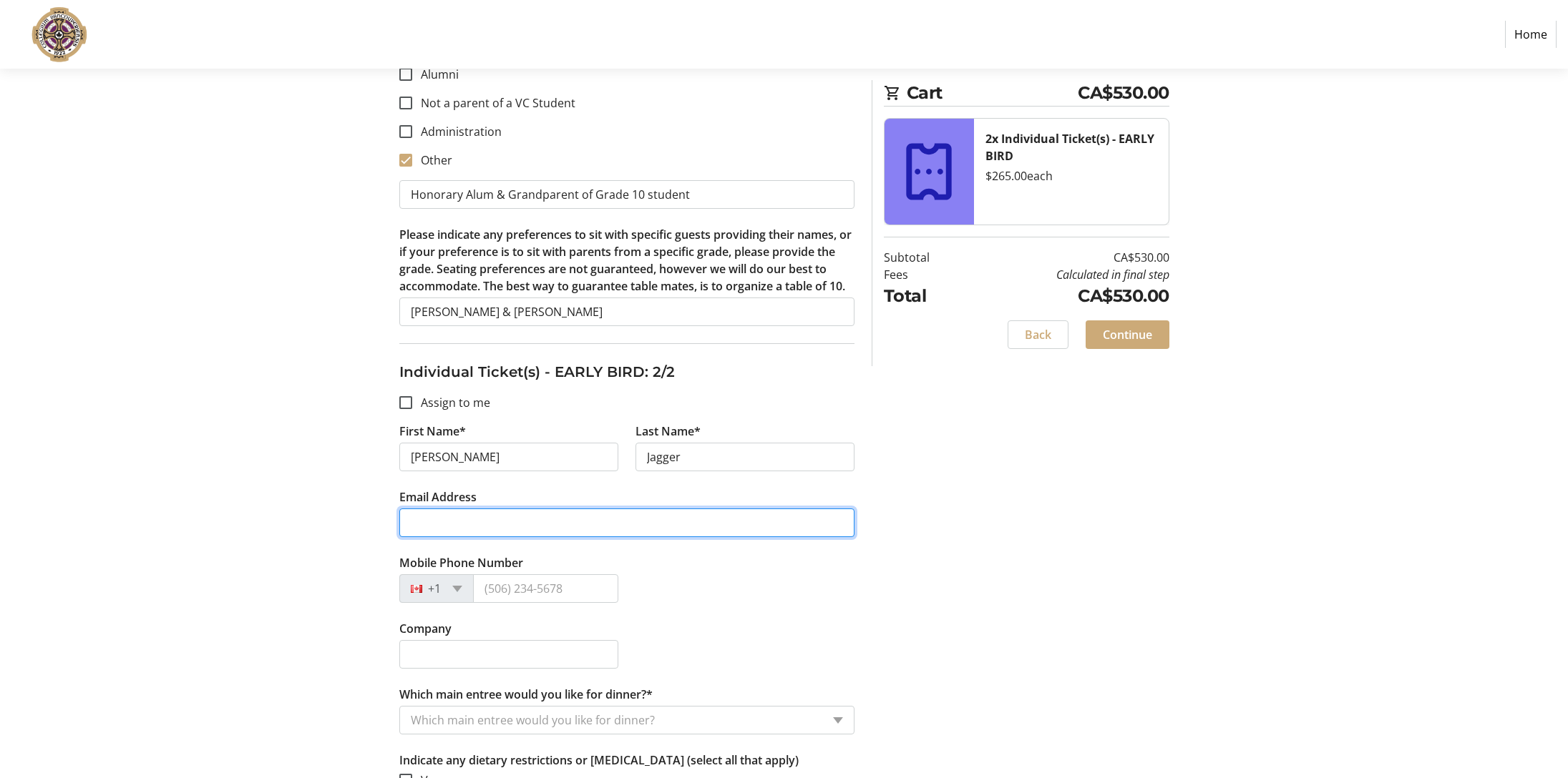
type input "[PERSON_NAME][EMAIL_ADDRESS][PERSON_NAME][DOMAIN_NAME]"
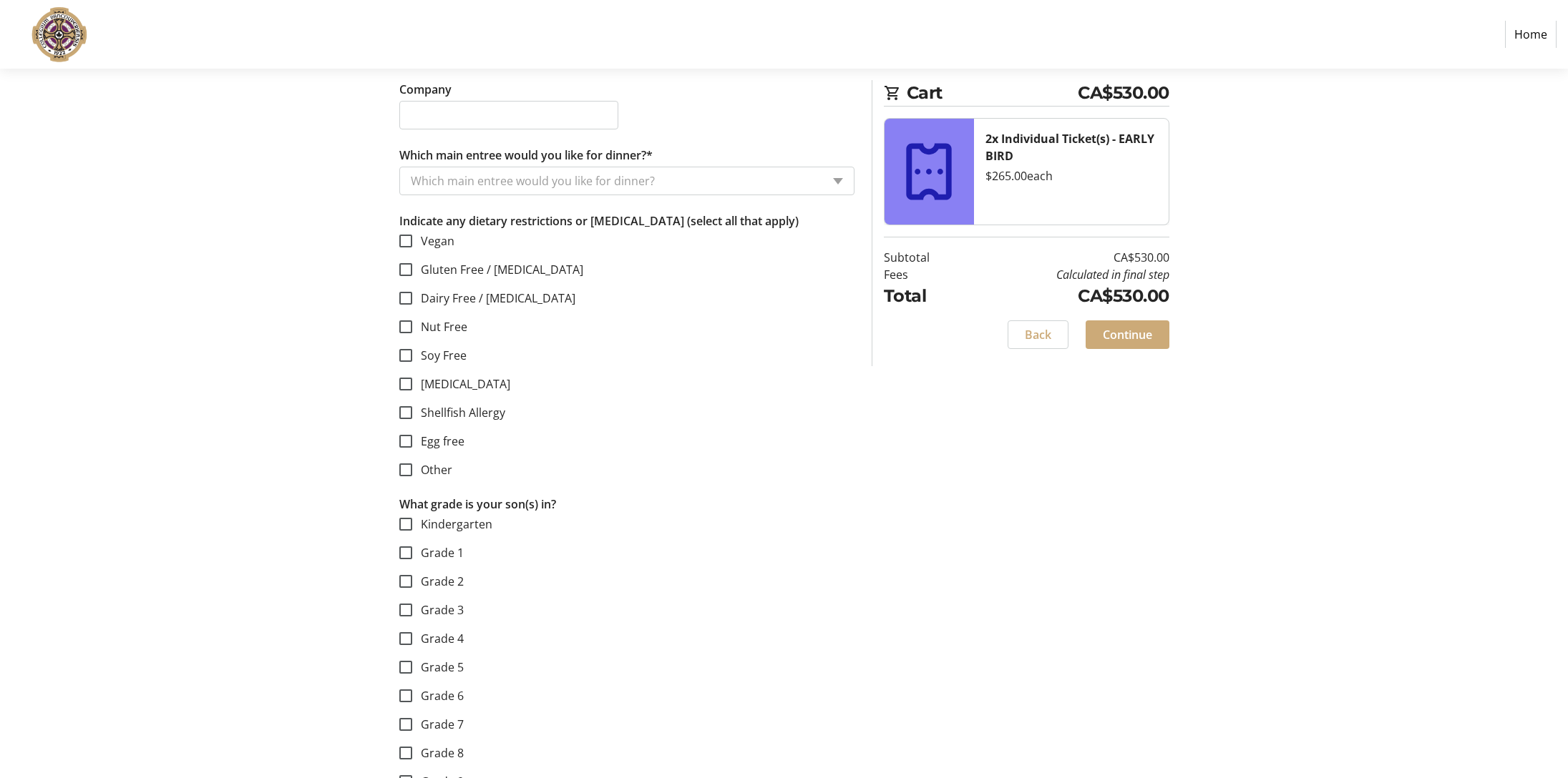
scroll to position [1776, 0]
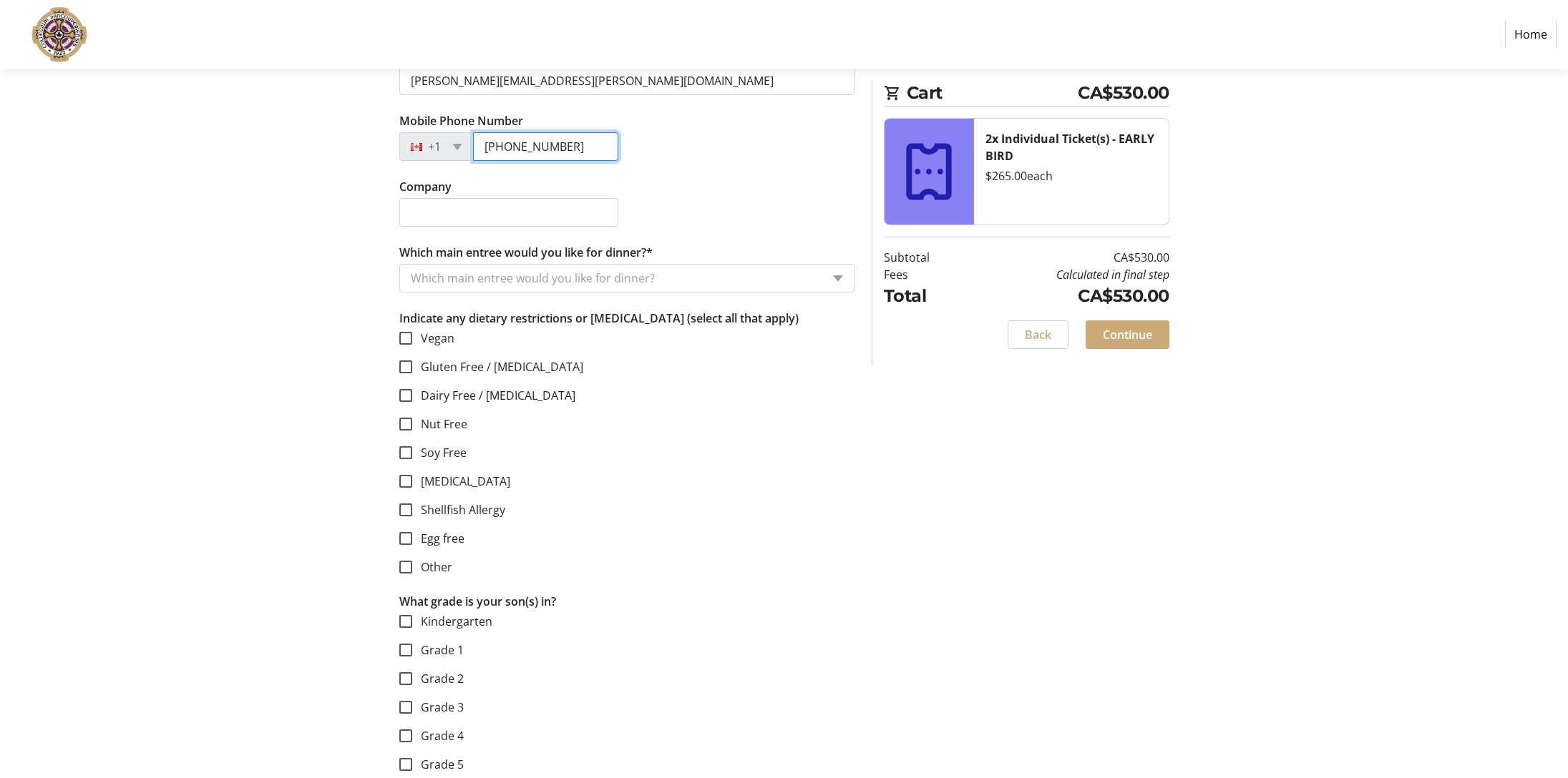
type input "[PHONE_NUMBER]"
click at [838, 274] on div "Which main entree would you like for dinner?" at bounding box center [627, 278] width 455 height 29
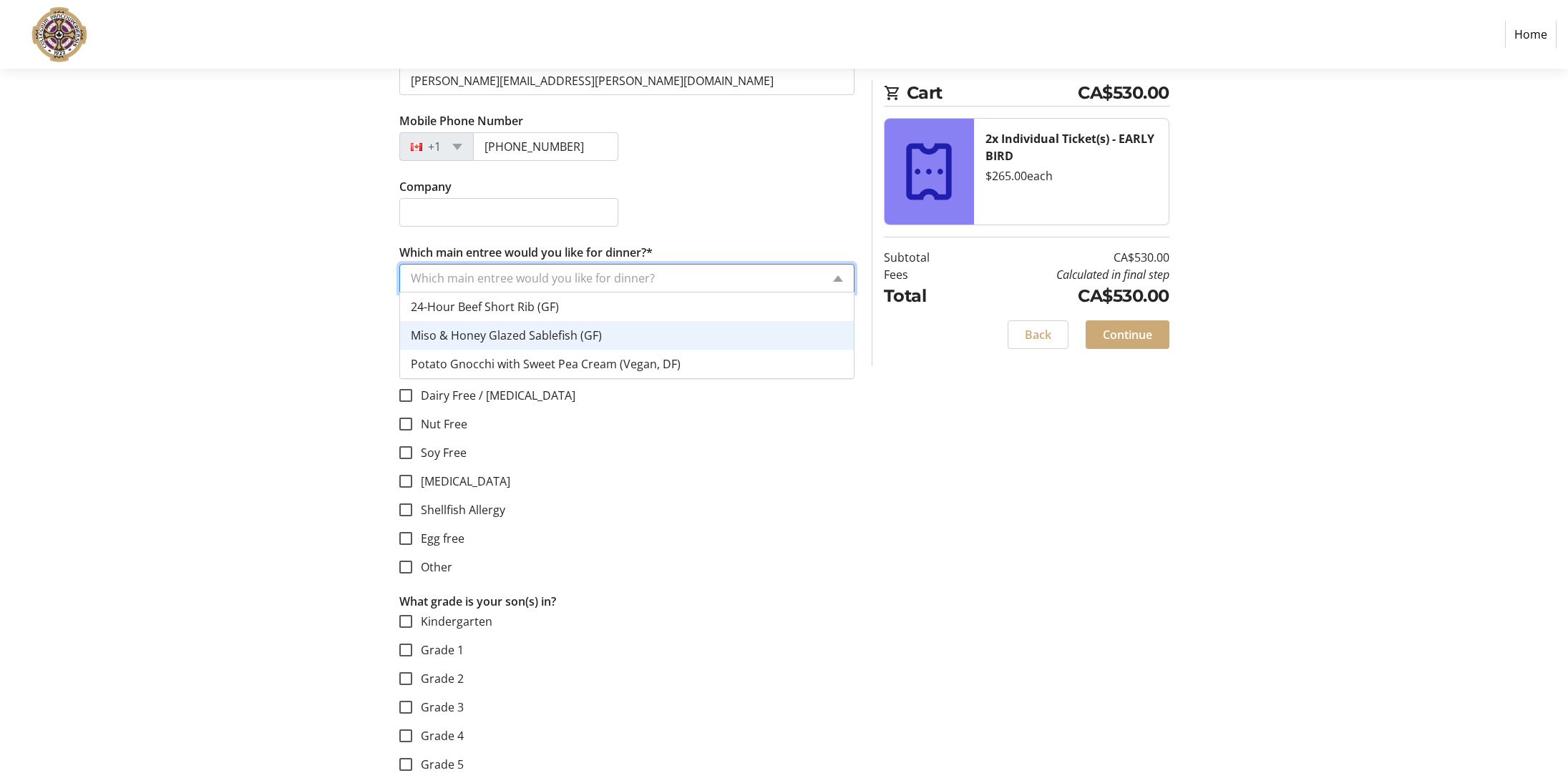
click at [573, 332] on span "Miso & Honey Glazed Sablefish (GF)" at bounding box center [506, 335] width 191 height 16
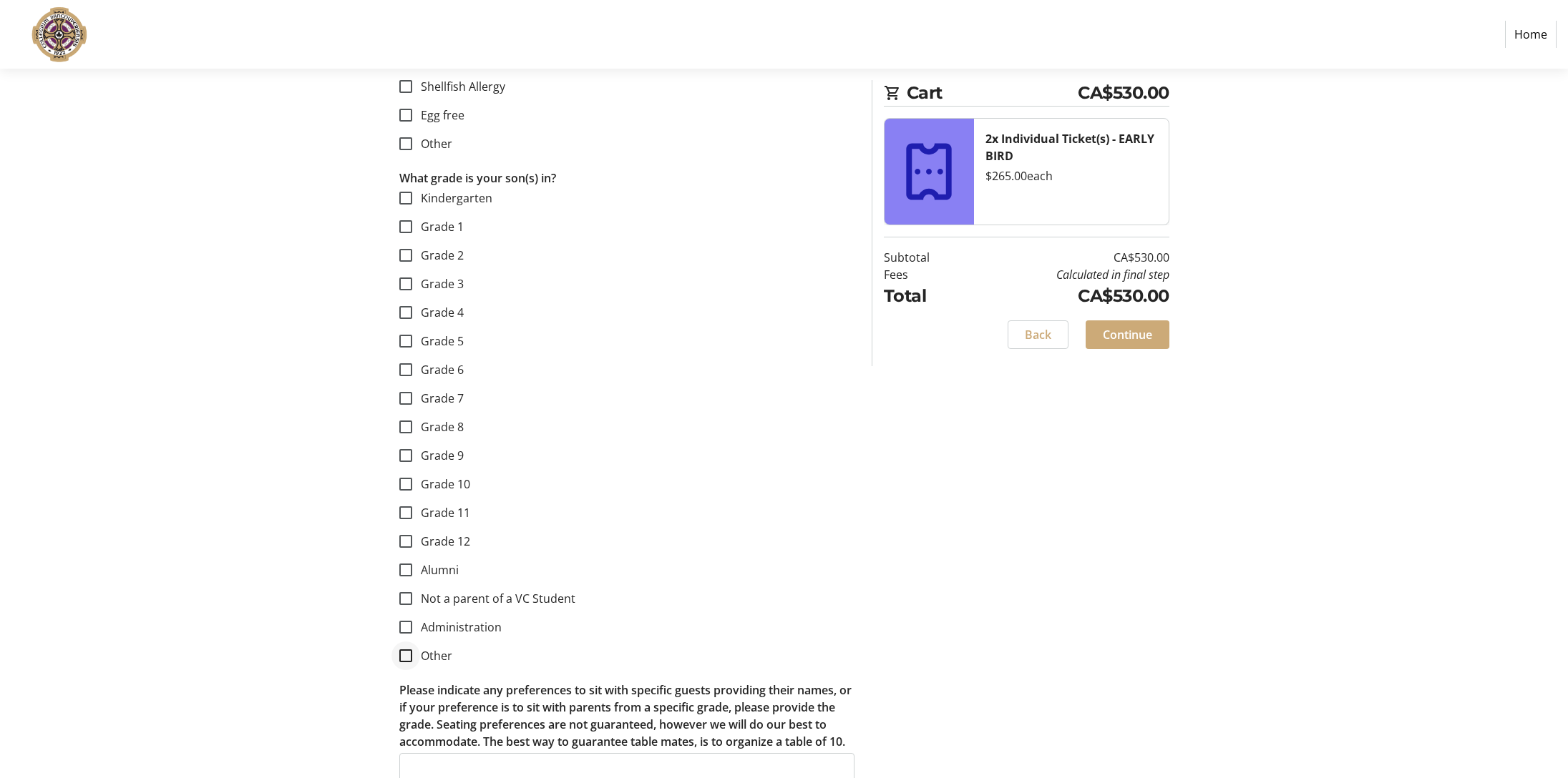
scroll to position [2220, 0]
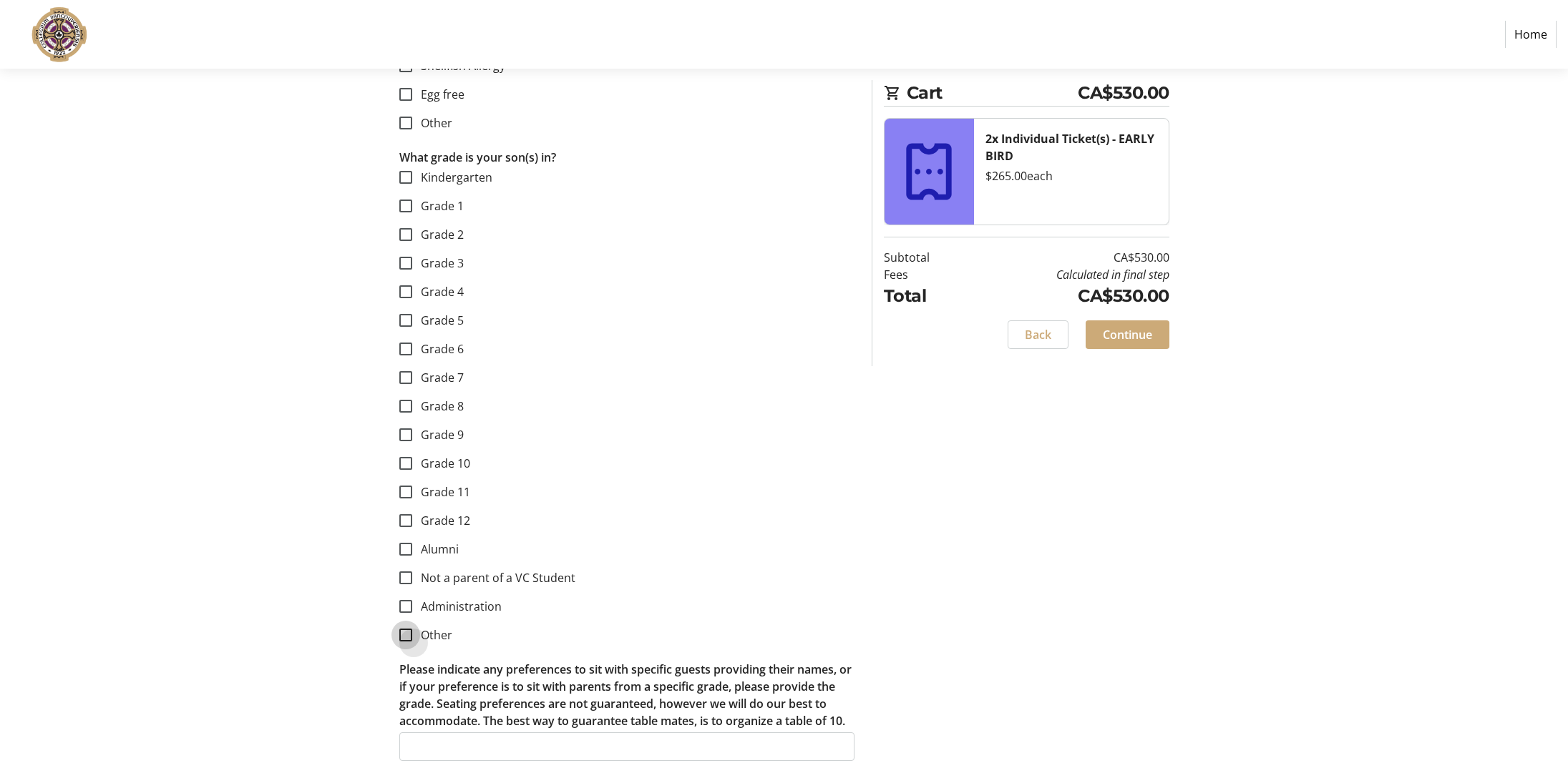
click at [406, 632] on input "Other" at bounding box center [406, 634] width 13 height 13
checkbox input "true"
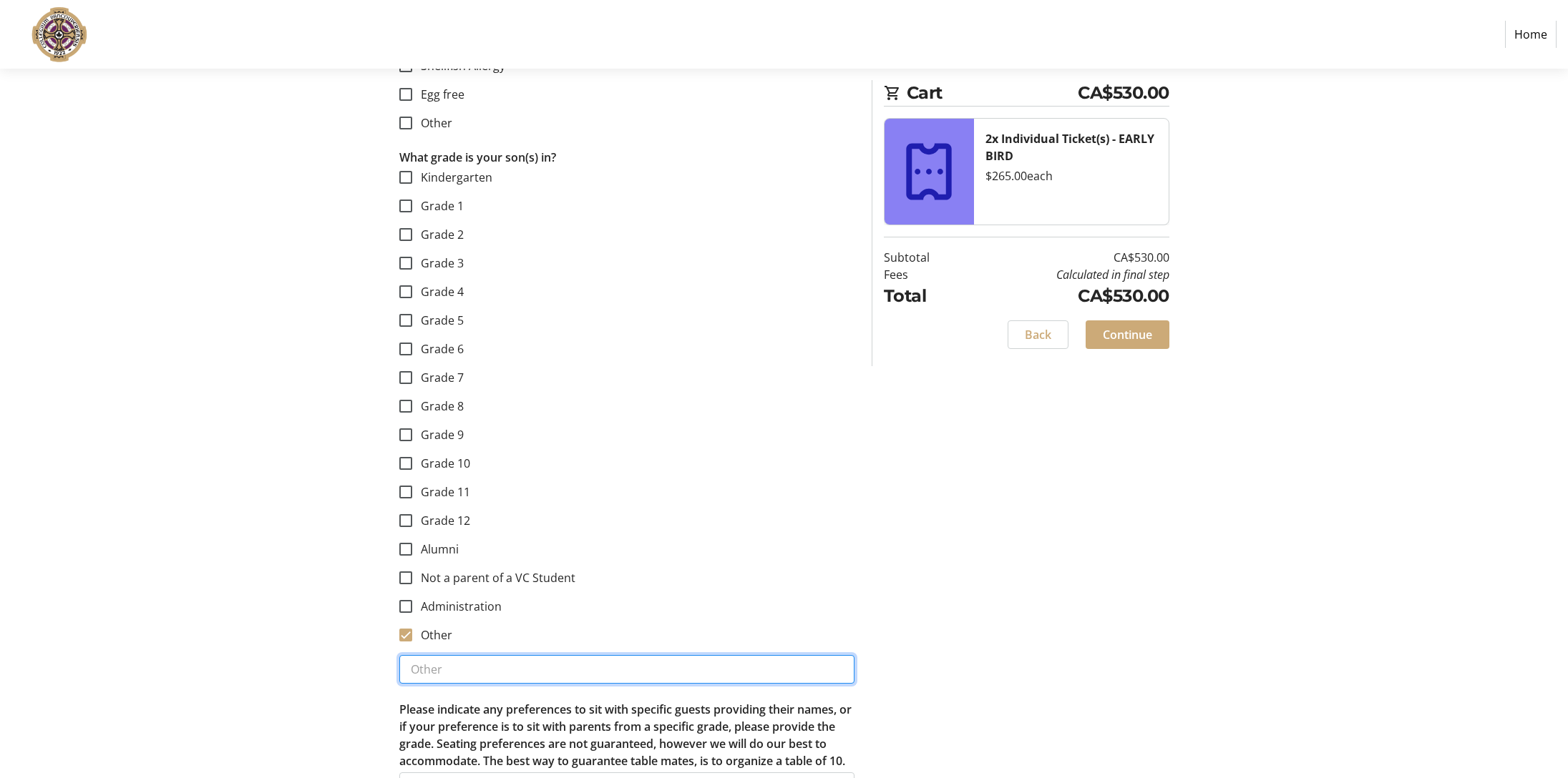
click at [414, 668] on input "text" at bounding box center [627, 669] width 455 height 29
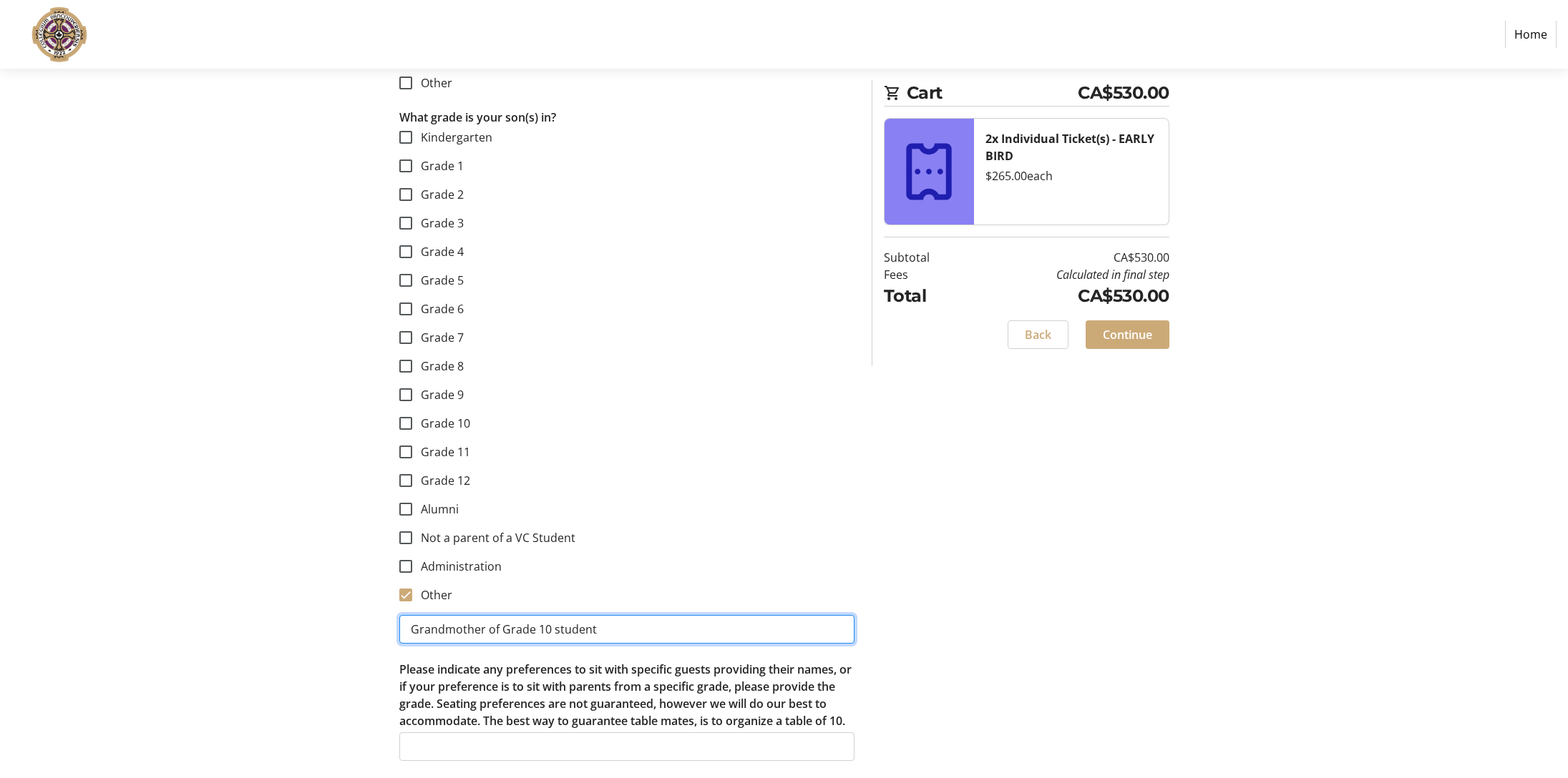
type input "Grandmother of Grade 10 student"
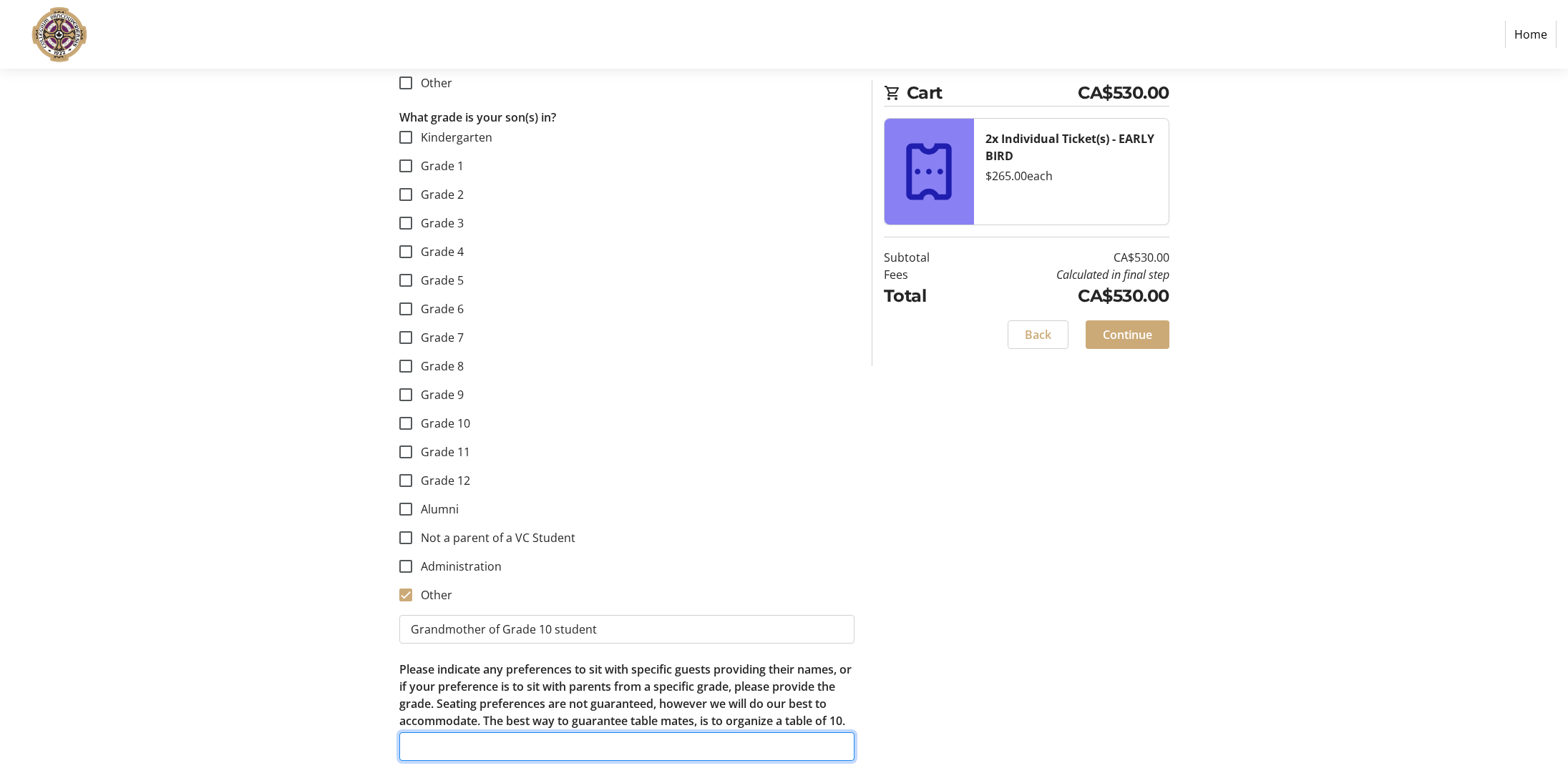
click at [438, 743] on input "Please indicate any preferences to sit with specific guests providing their nam…" at bounding box center [627, 746] width 455 height 29
type input "[PERSON_NAME] & [PERSON_NAME]"
click at [1132, 329] on span "Continue" at bounding box center [1127, 334] width 50 height 17
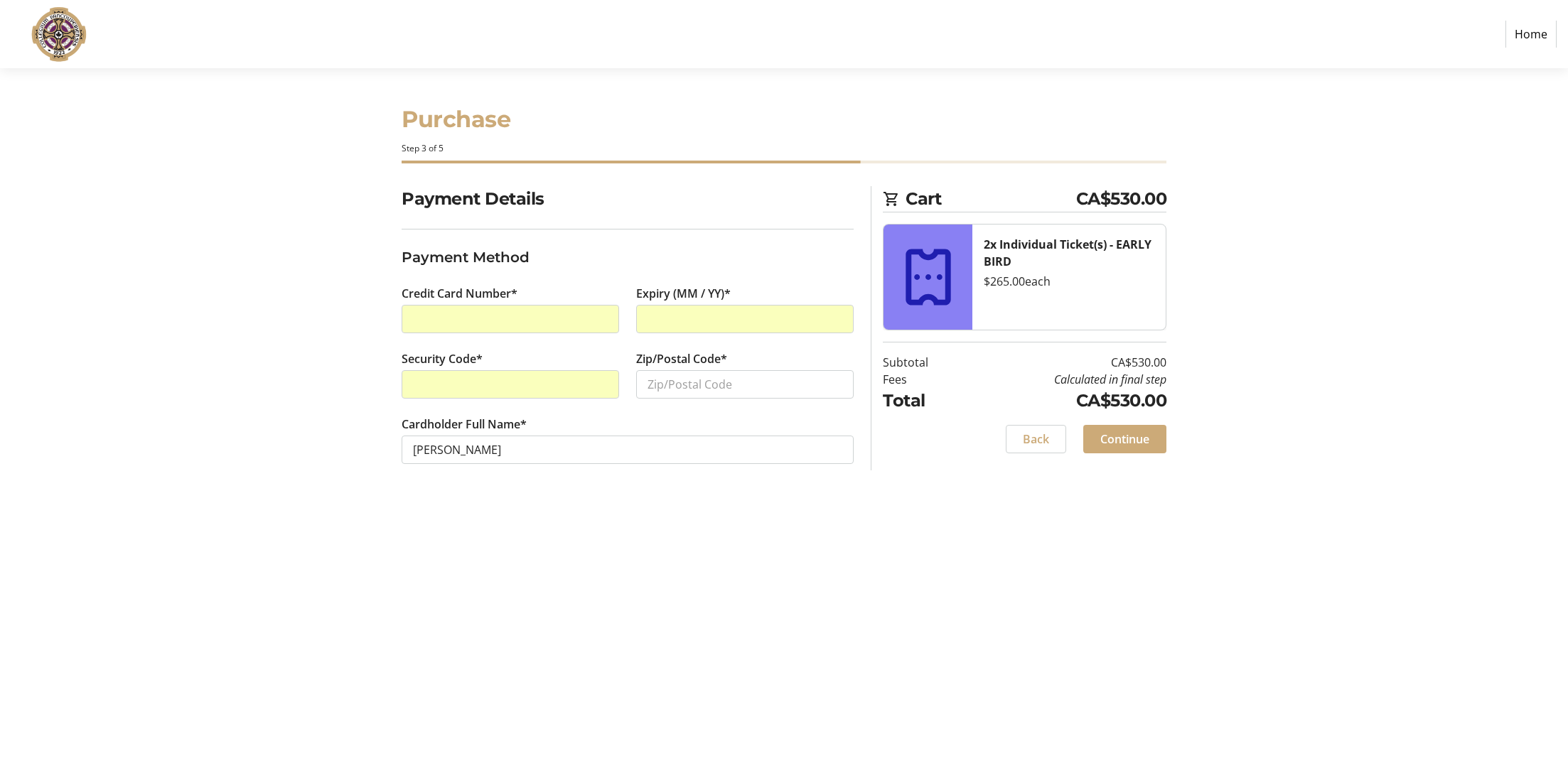
click at [720, 546] on div "Purchase Step 3 of 5 Cart CA$530.00 2x Individual Ticket(s) - EARLY BIRD $265.0…" at bounding box center [784, 420] width 938 height 705
type input "V6M 4H2"
click at [1123, 439] on span "Continue" at bounding box center [1125, 439] width 49 height 17
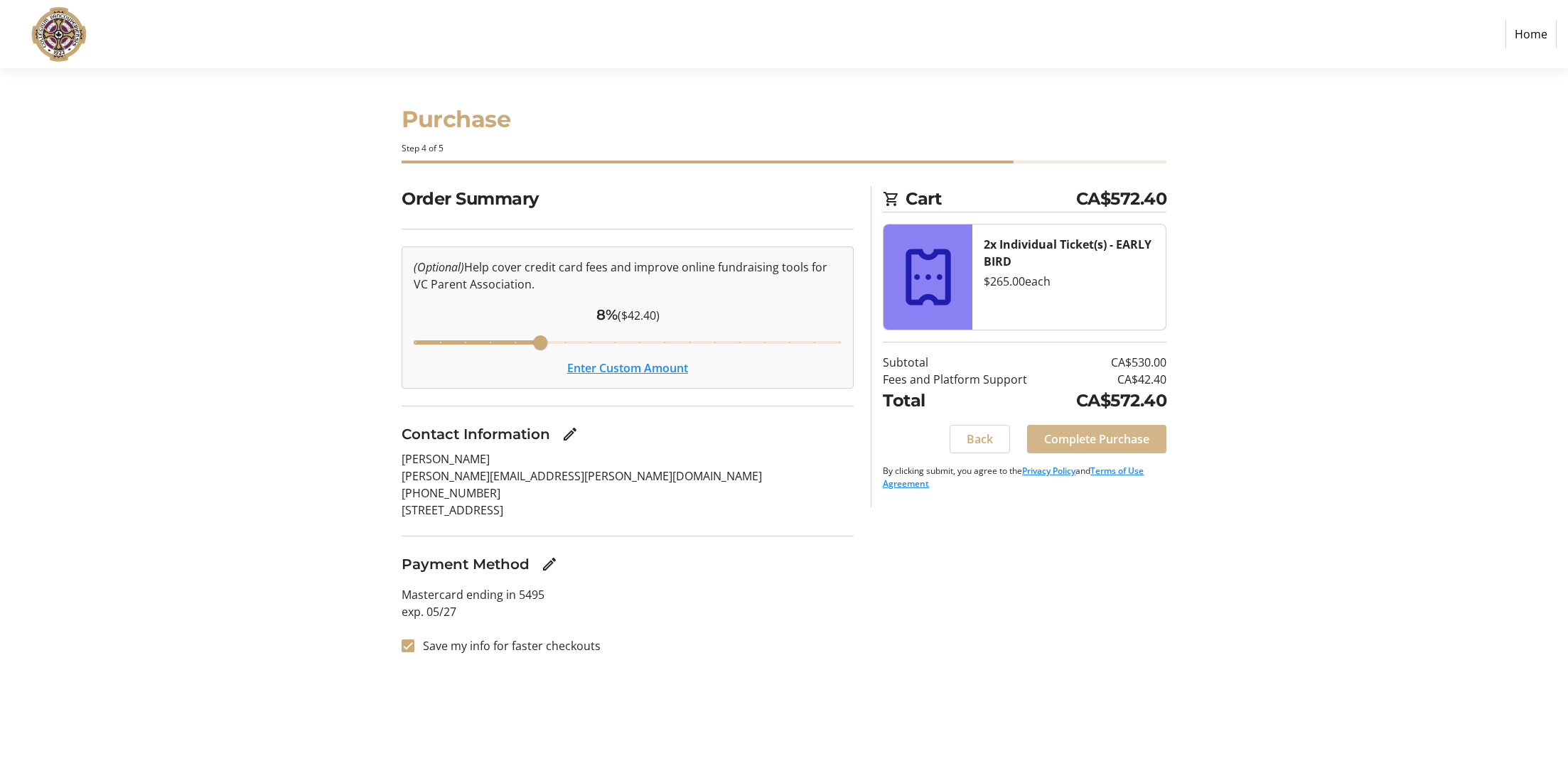
click at [1096, 434] on span "Complete Purchase" at bounding box center [1097, 439] width 105 height 17
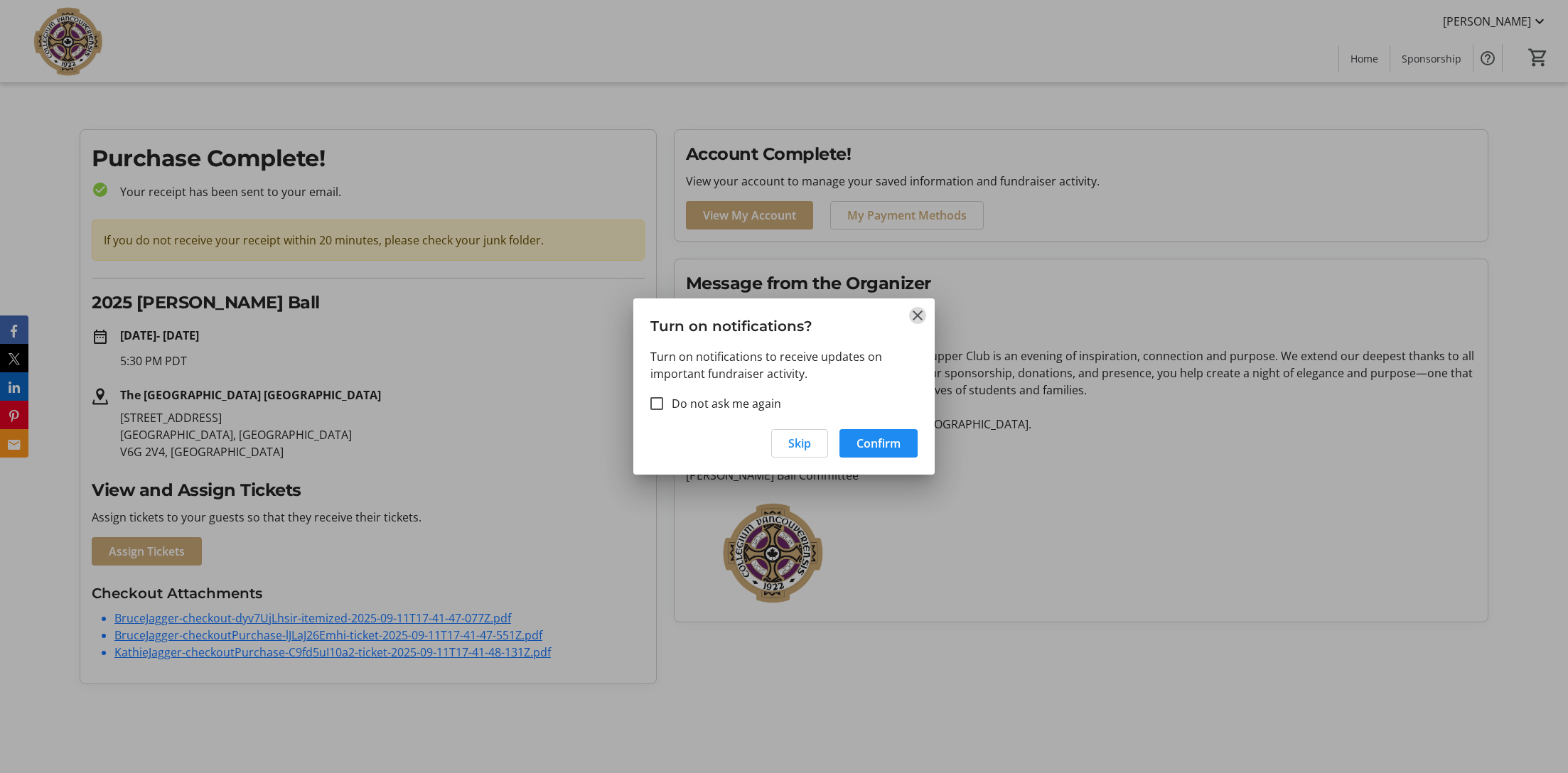
click at [923, 316] on mat-icon "Close" at bounding box center [917, 315] width 17 height 17
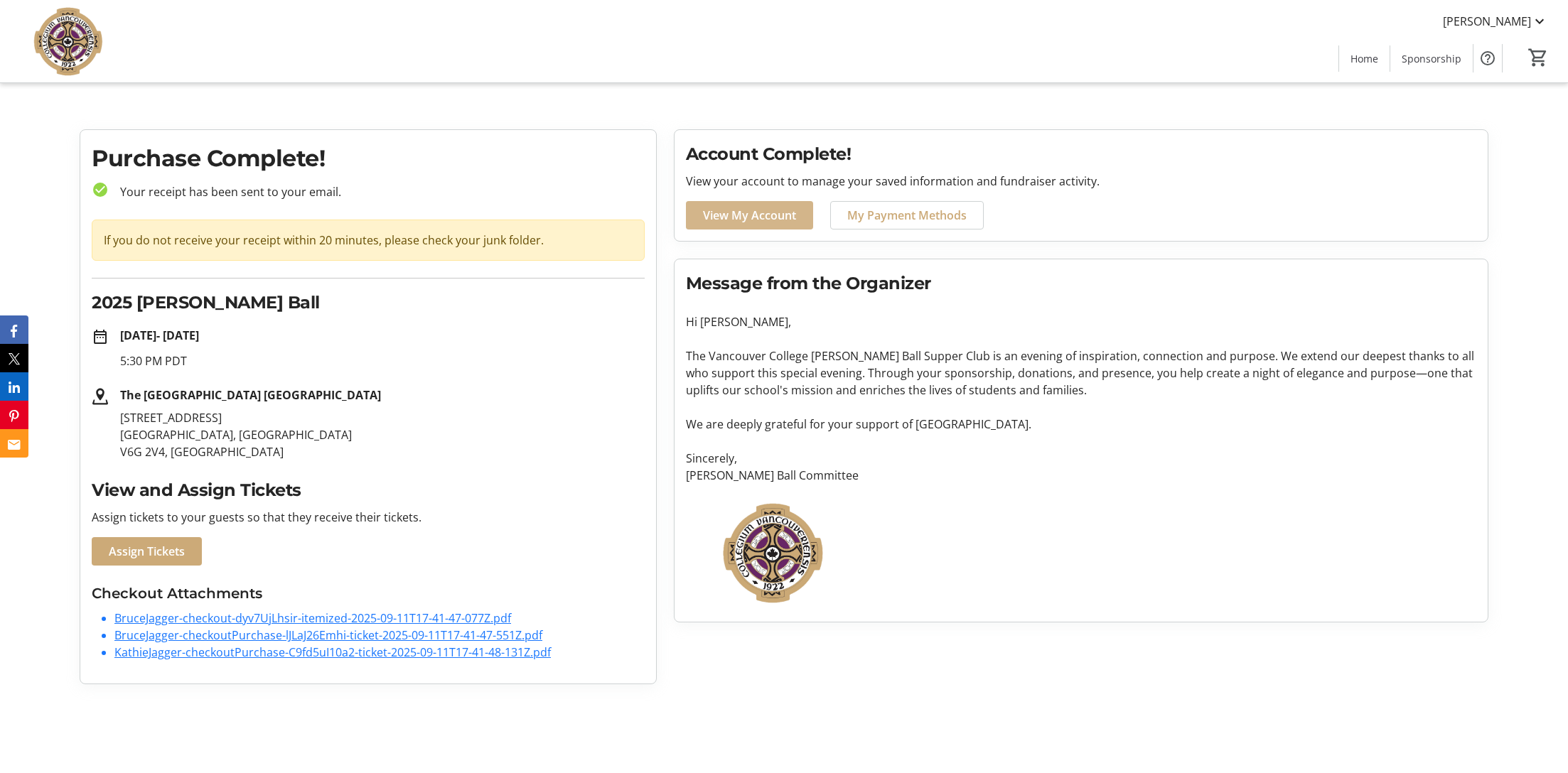
click at [749, 207] on link "View My Account" at bounding box center [749, 215] width 127 height 29
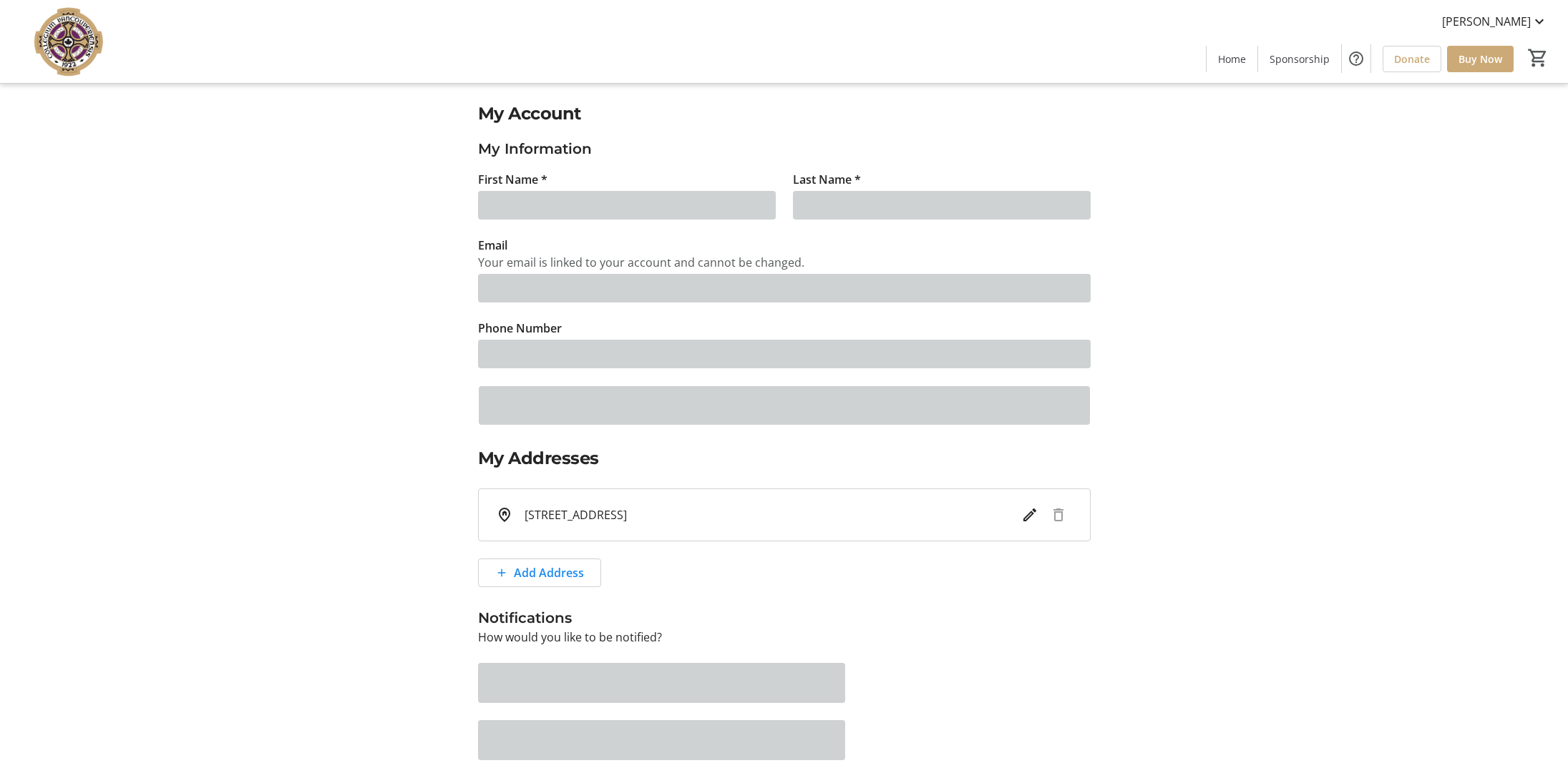
type input "[PERSON_NAME]"
type input "Jagger"
type input "[PERSON_NAME][EMAIL_ADDRESS][PERSON_NAME][DOMAIN_NAME]"
type input "[PHONE_NUMBER]"
